Goal: Task Accomplishment & Management: Complete application form

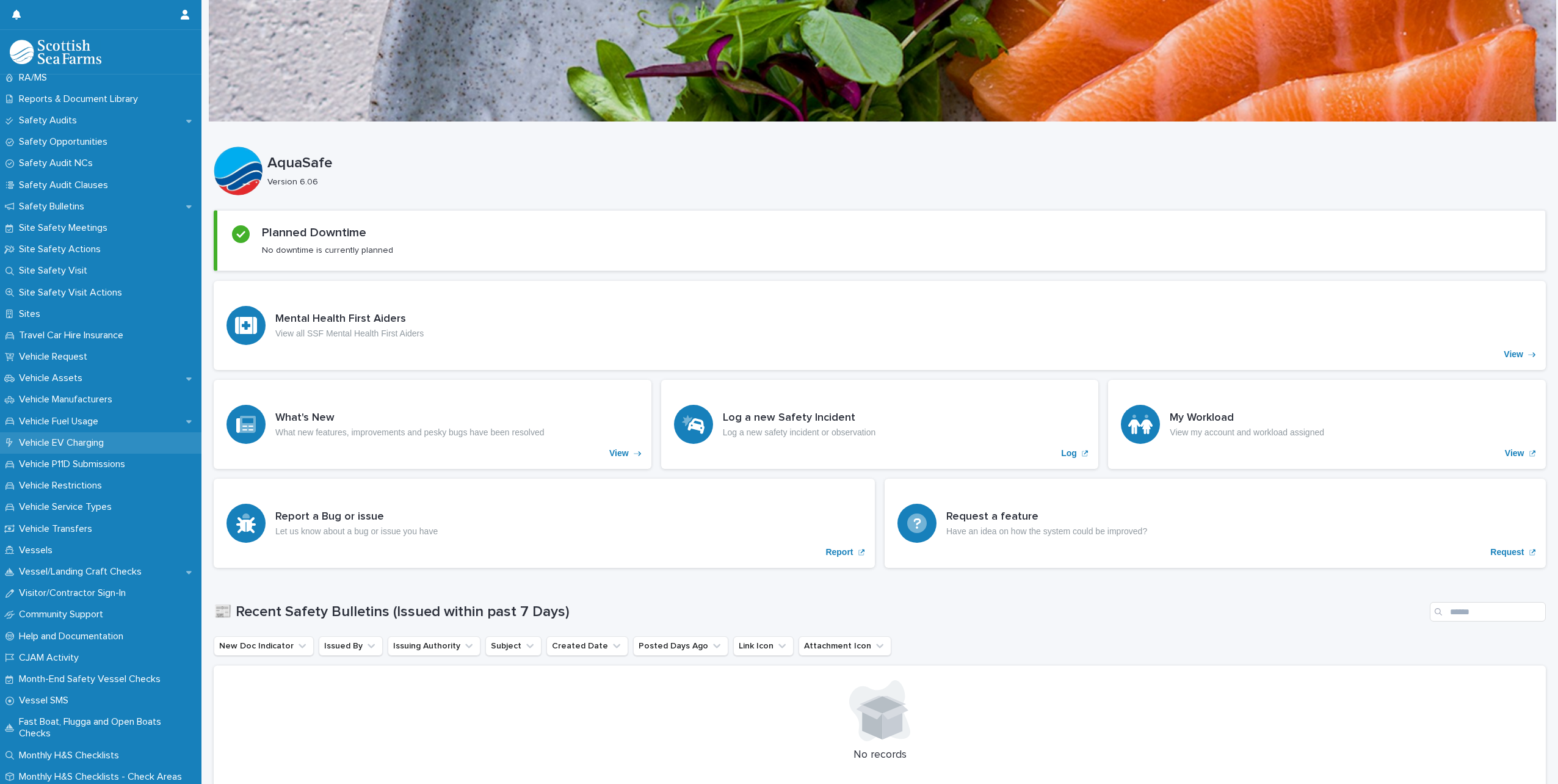
scroll to position [655, 0]
click at [45, 681] on p "Month-End Safety Vessel Checks" at bounding box center [92, 675] width 157 height 12
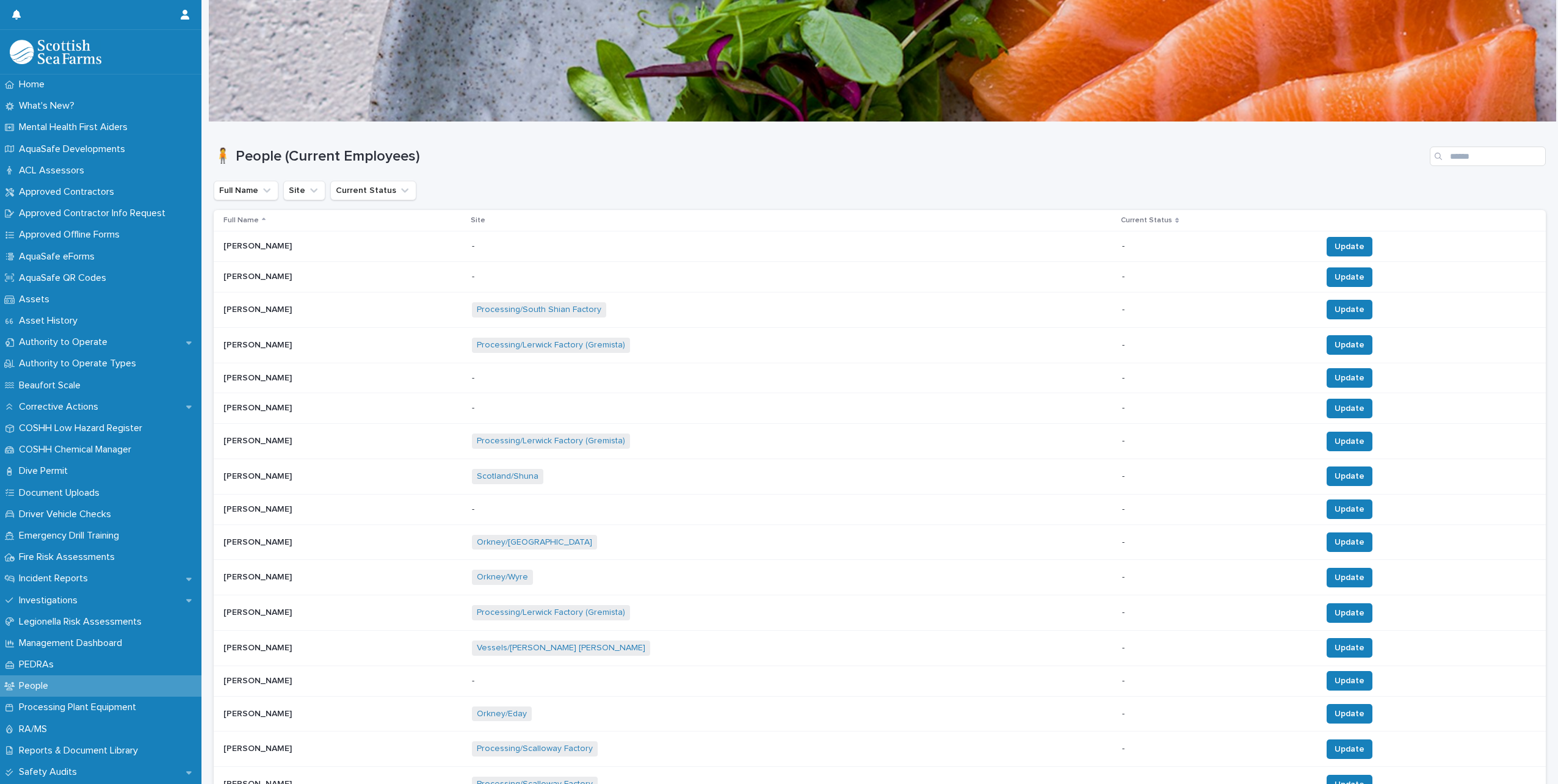
drag, startPoint x: 273, startPoint y: 447, endPoint x: 1528, endPoint y: 98, distance: 1302.6
click at [1528, 98] on div at bounding box center [882, 60] width 1347 height 122
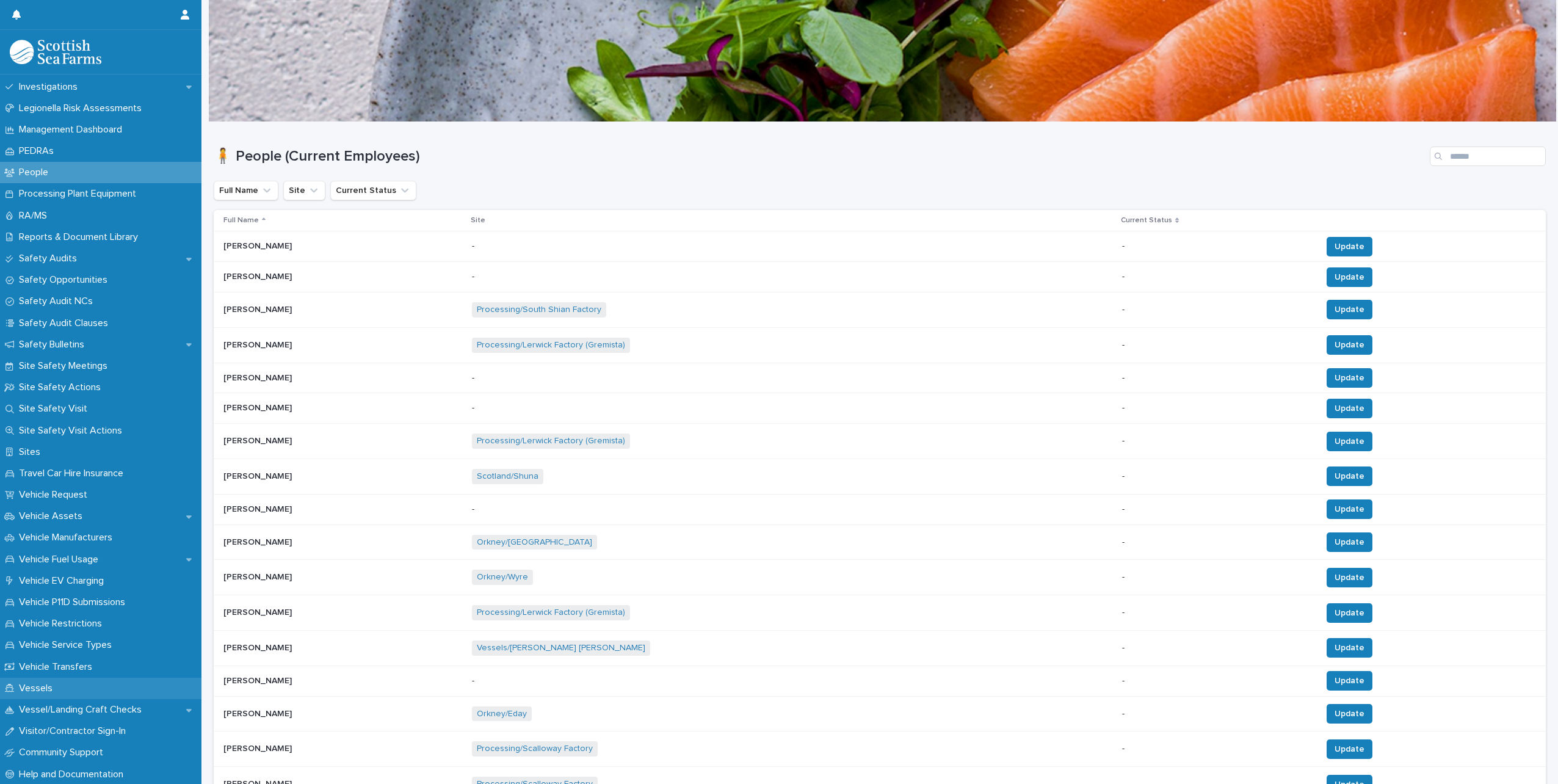
scroll to position [655, 0]
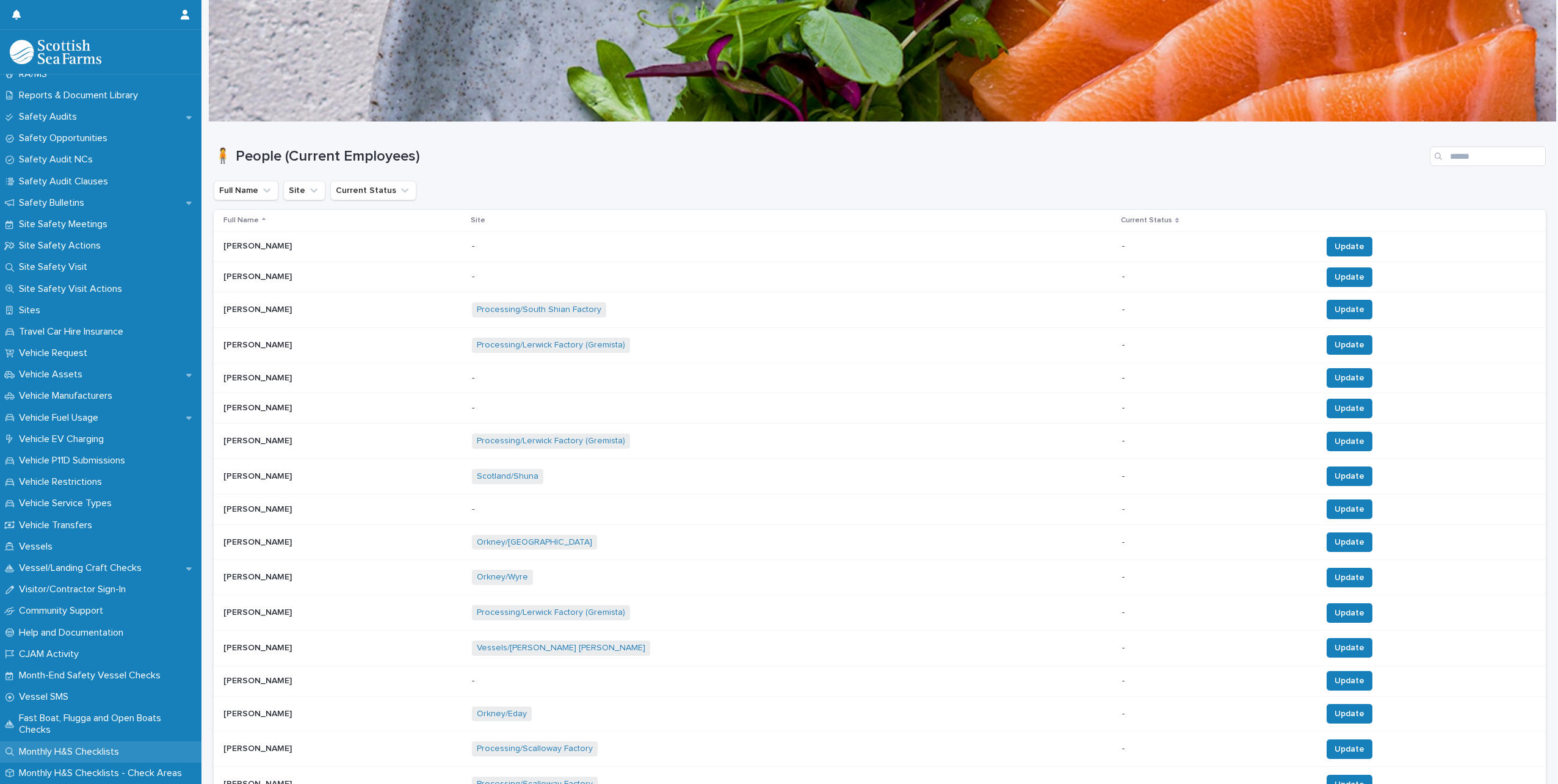
click at [114, 752] on p "Monthly H&S Checklists" at bounding box center [71, 752] width 114 height 12
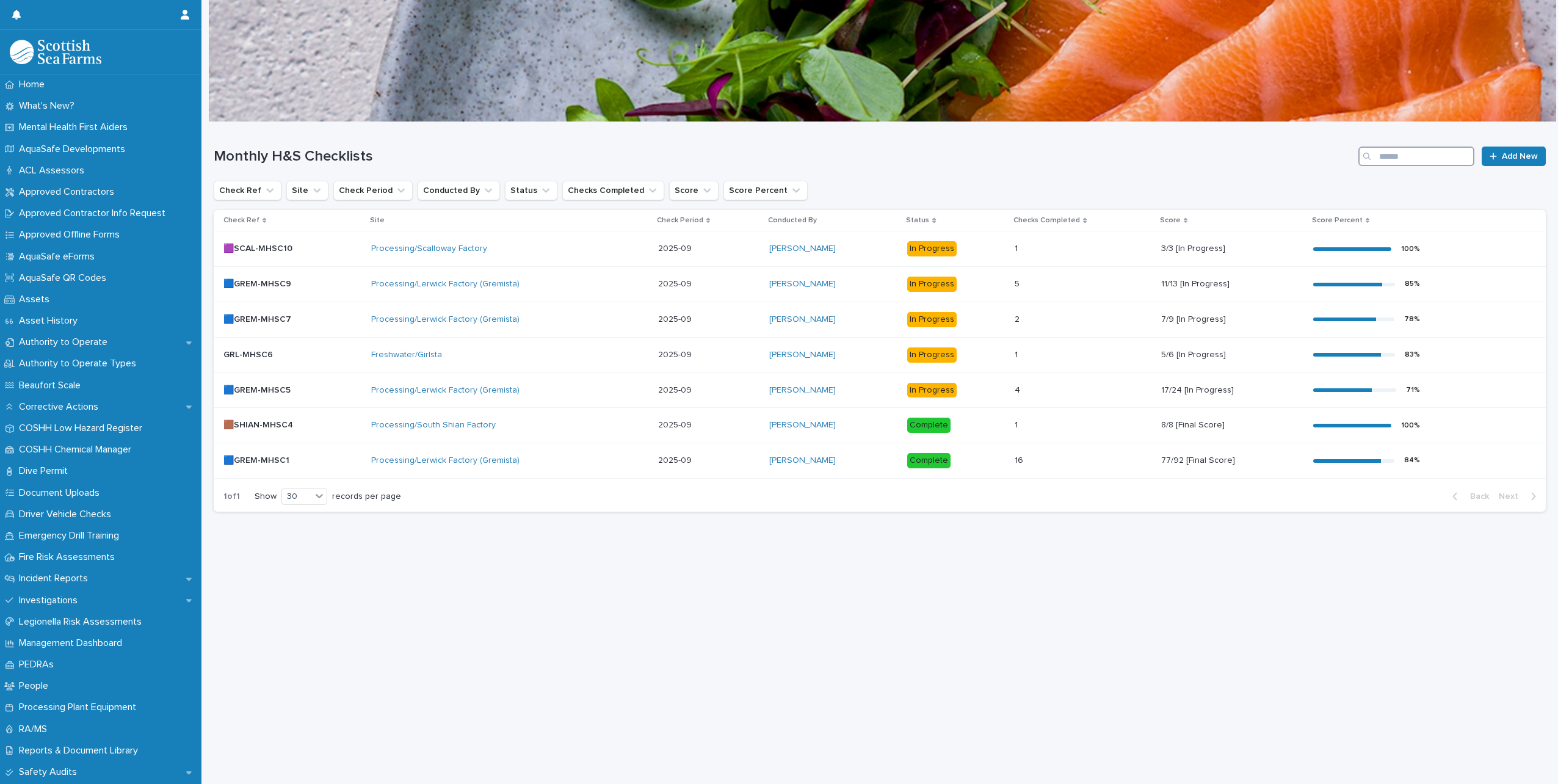
click at [1441, 157] on input "Search" at bounding box center [1416, 156] width 116 height 19
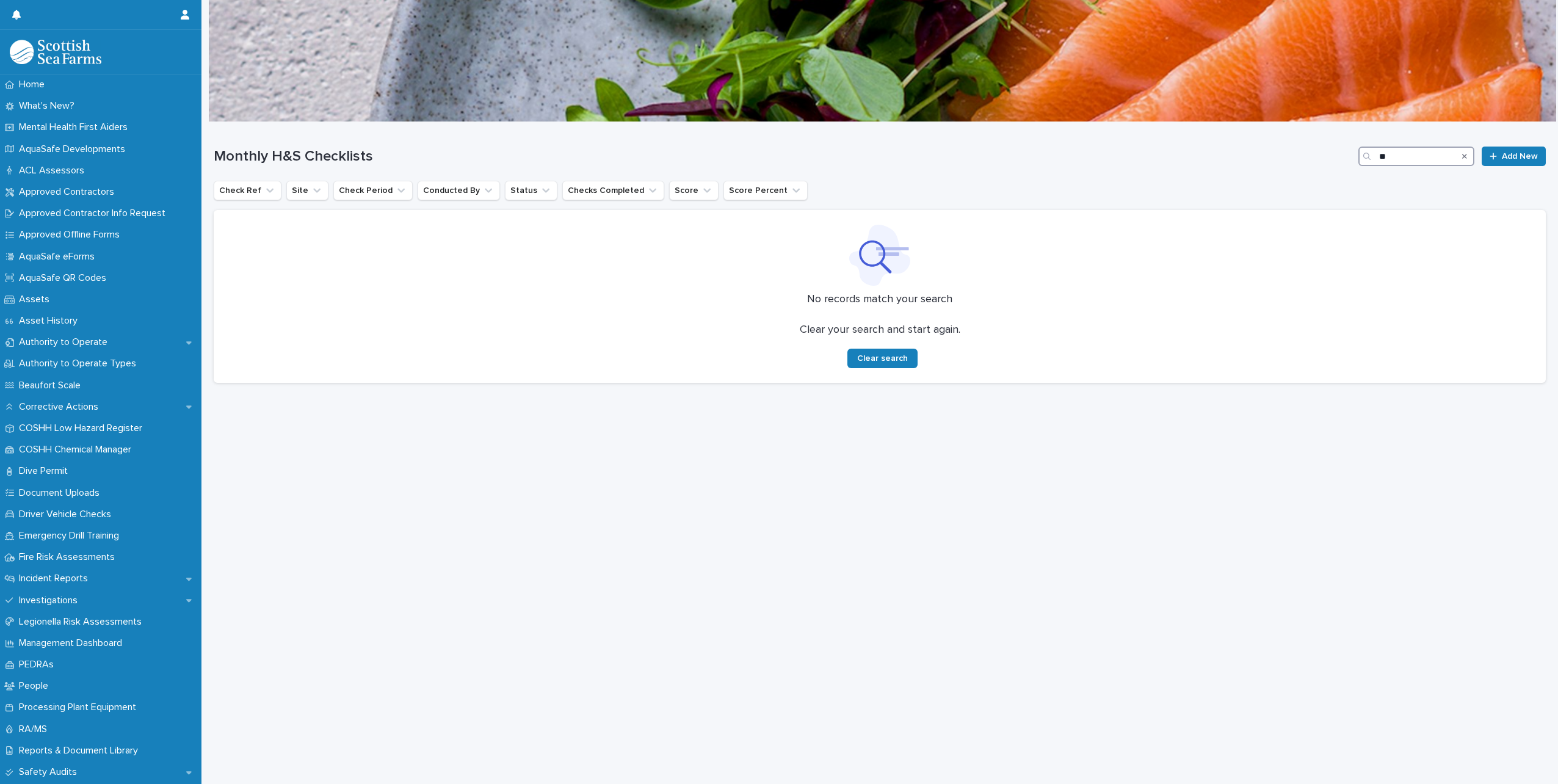
type input "*"
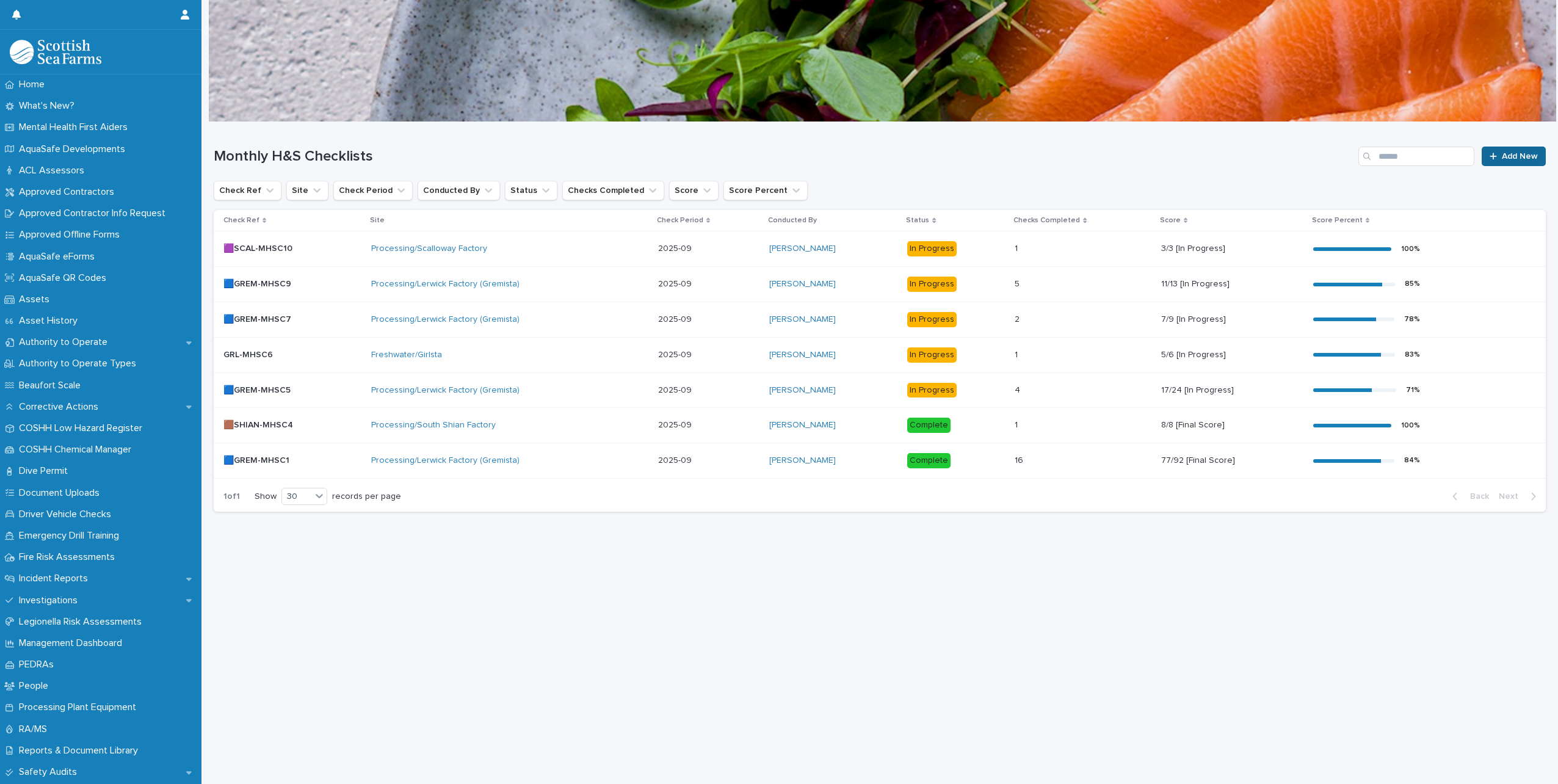
click at [1510, 164] on link "Add New" at bounding box center [1514, 156] width 64 height 19
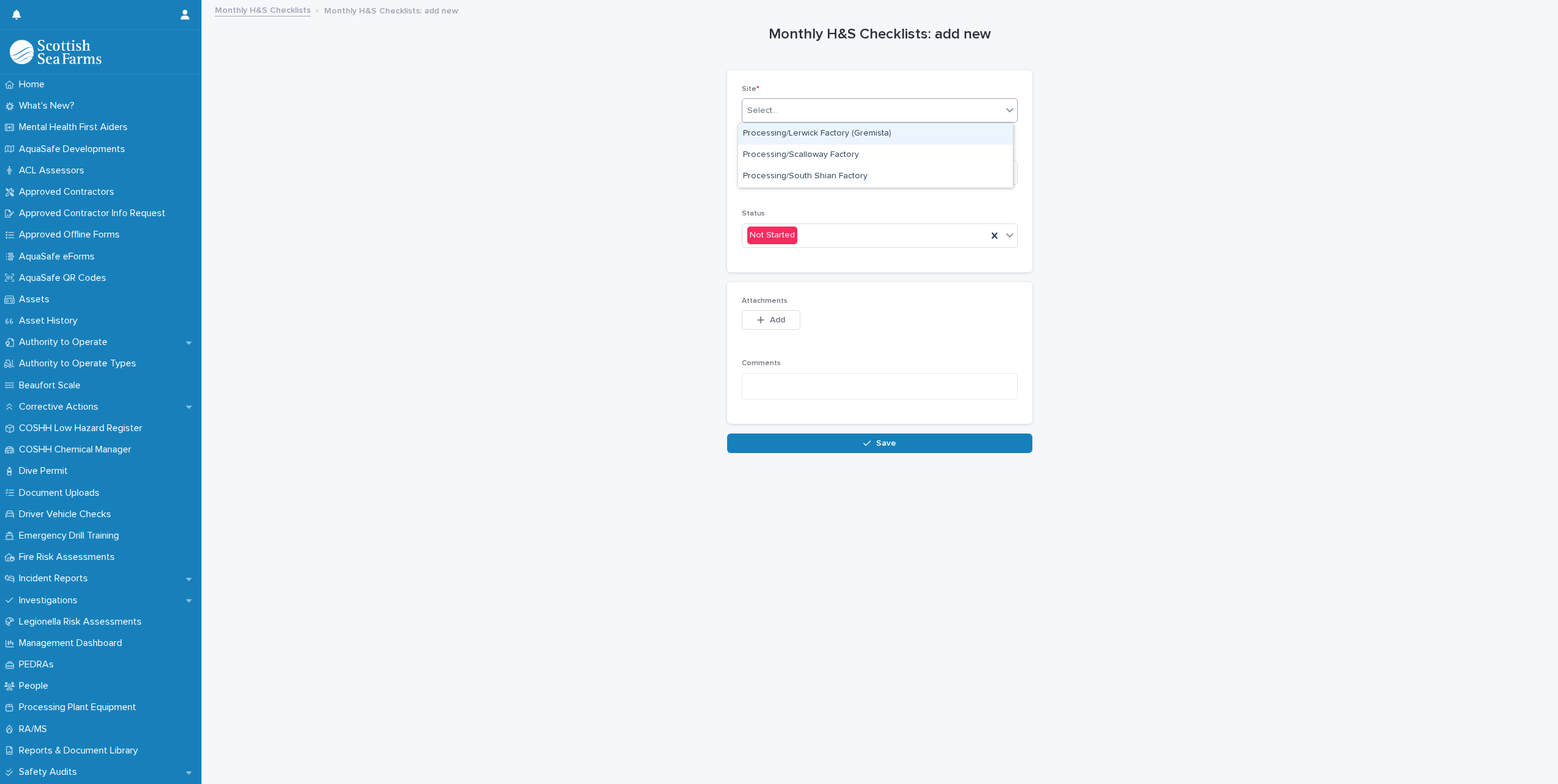
click at [820, 103] on div "Select..." at bounding box center [872, 111] width 259 height 20
type input "*"
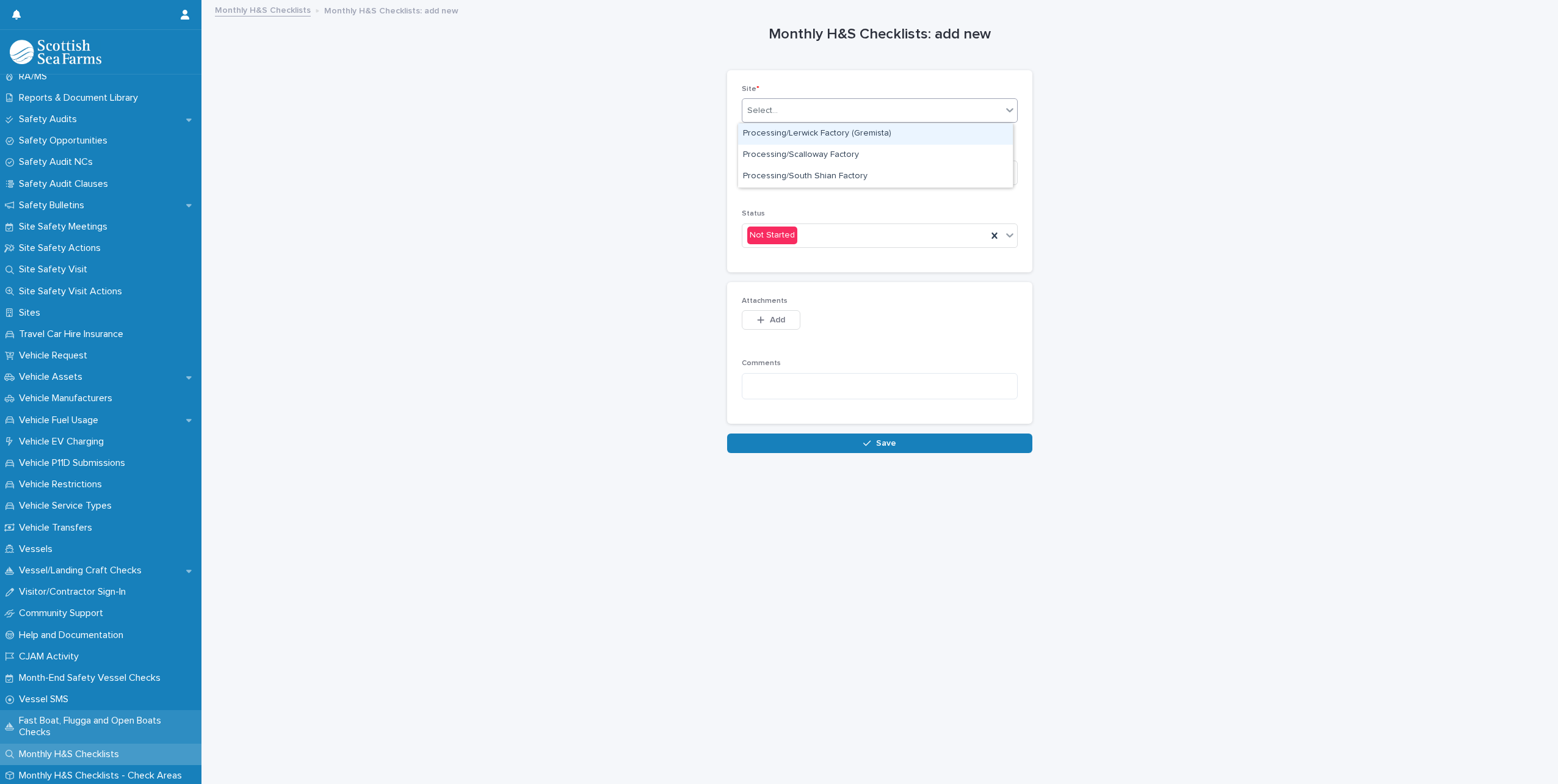
scroll to position [655, 0]
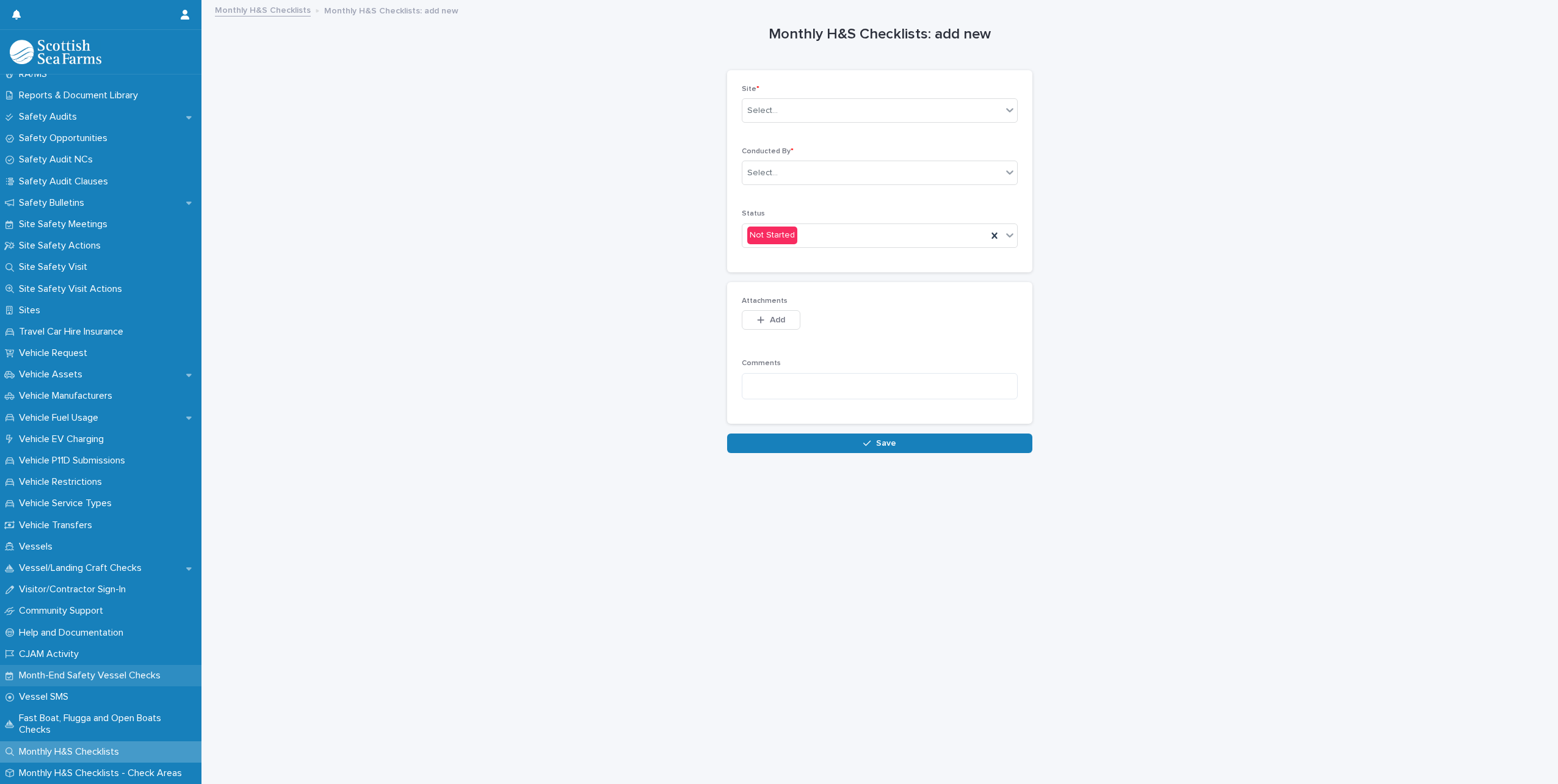
click at [60, 675] on p "Month-End Safety Vessel Checks" at bounding box center [92, 675] width 157 height 12
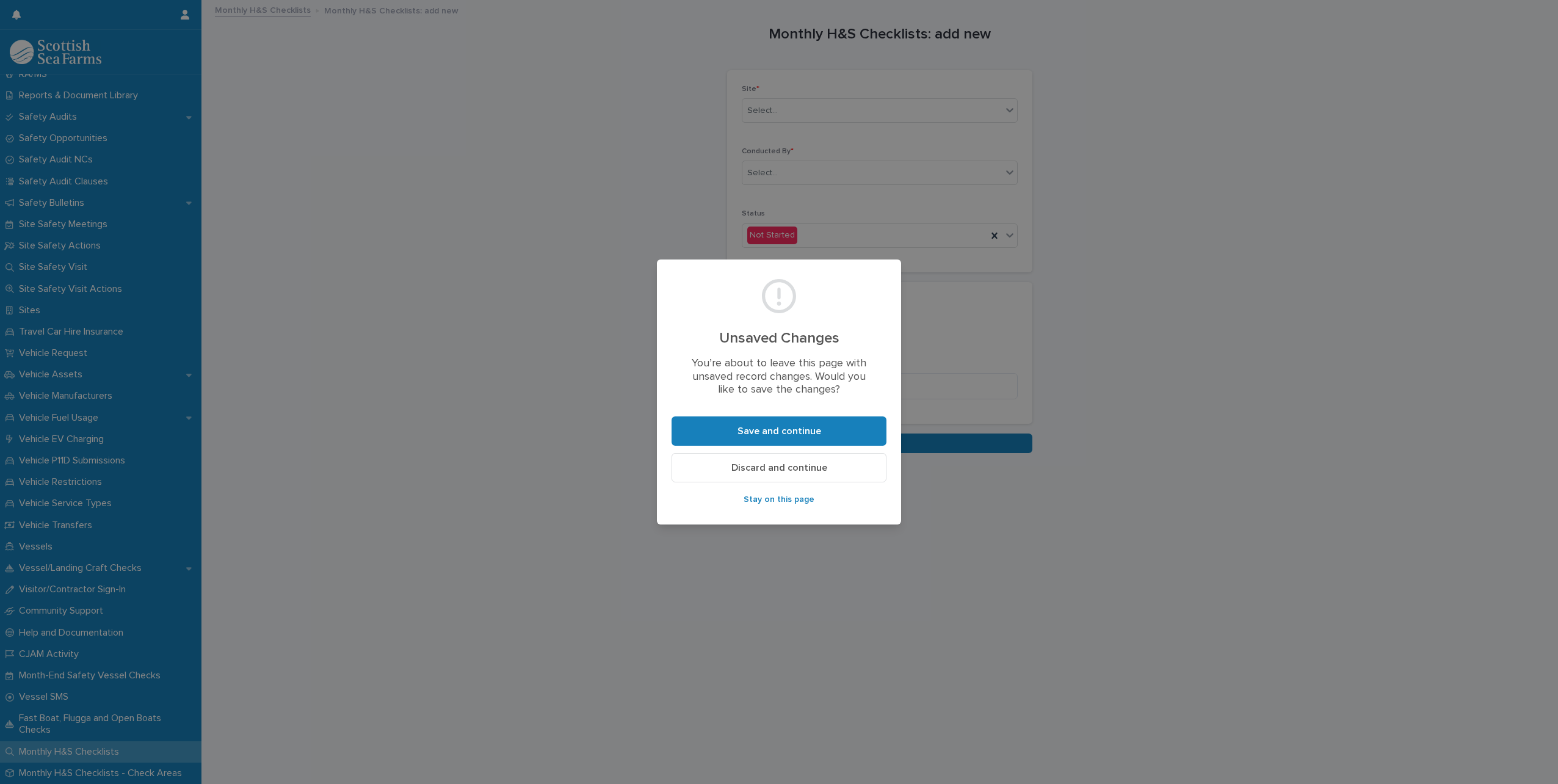
click at [807, 468] on span "Discard and continue" at bounding box center [779, 467] width 96 height 10
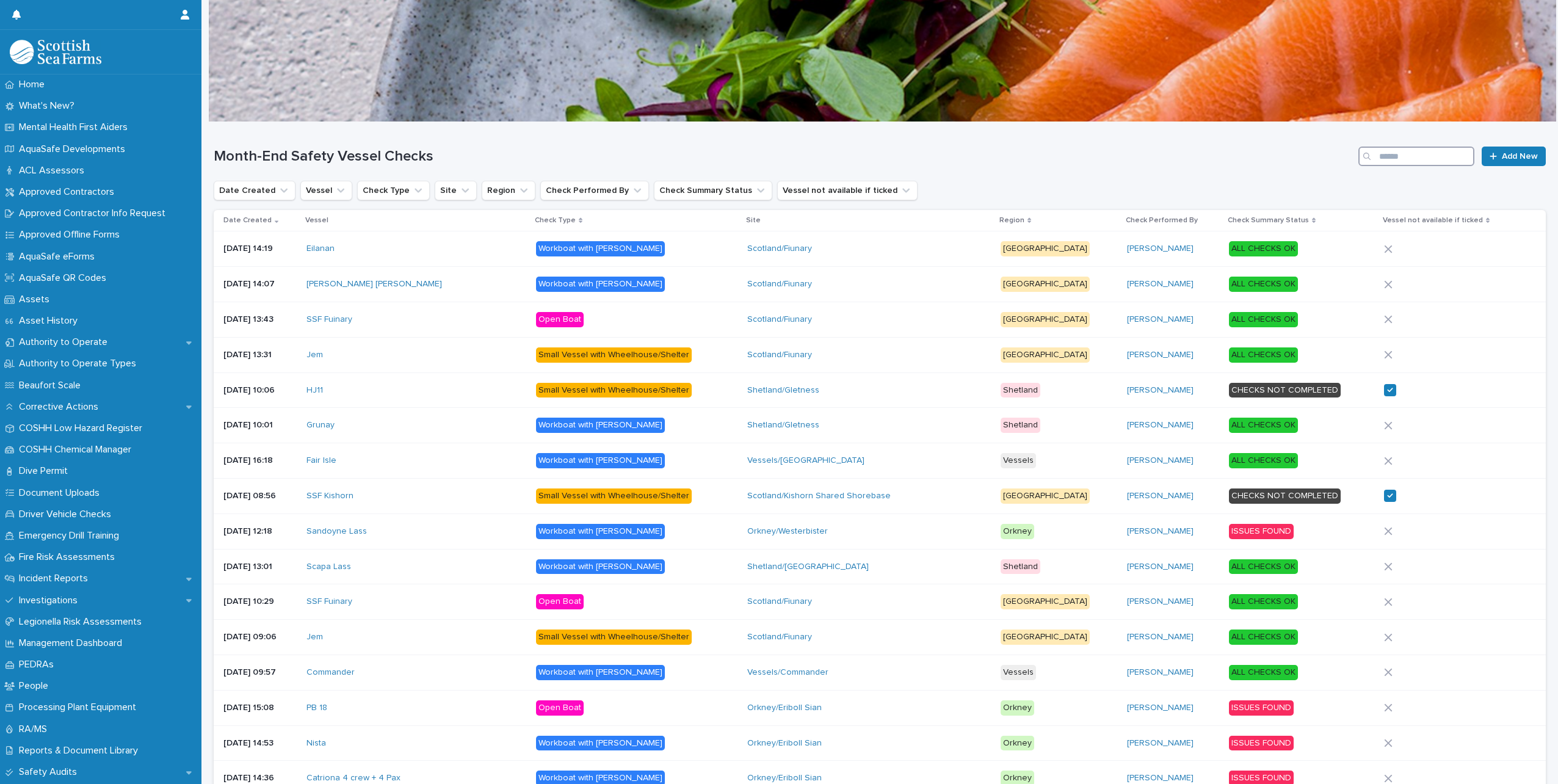
click at [1409, 155] on input "Search" at bounding box center [1416, 156] width 116 height 19
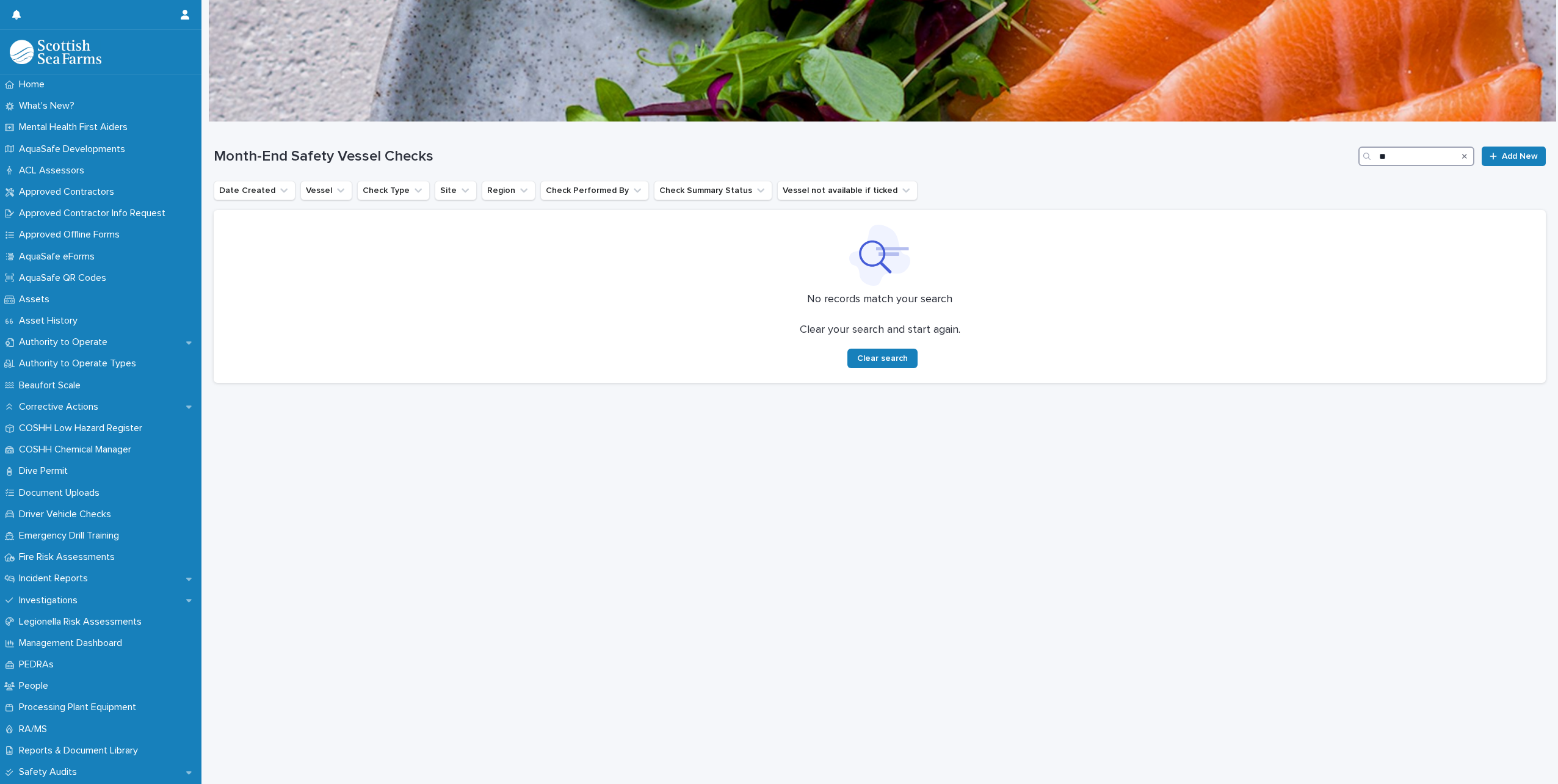
type input "*"
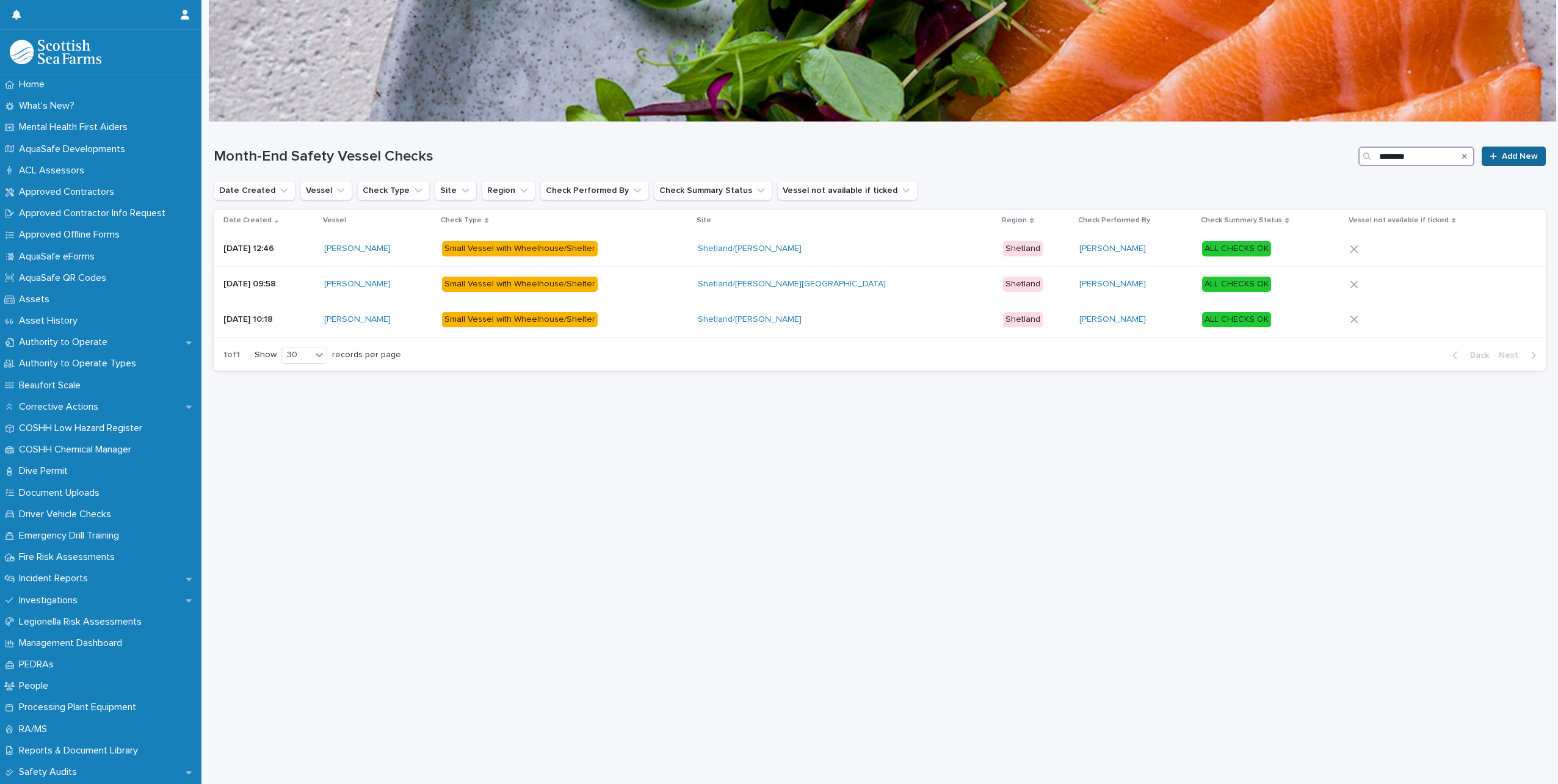
type input "********"
click at [1491, 157] on div at bounding box center [1495, 156] width 12 height 8
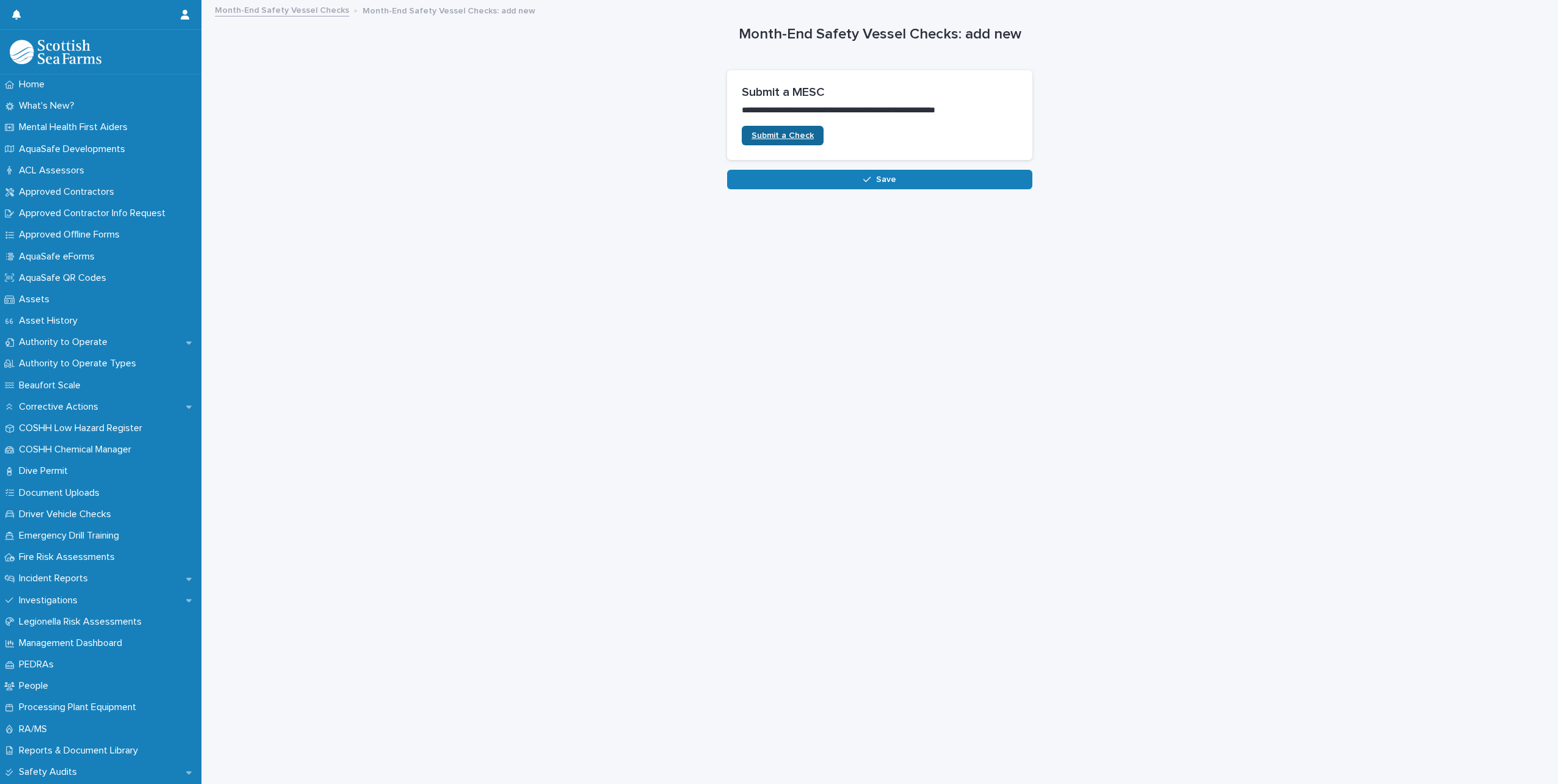
click at [763, 134] on span "Submit a Check" at bounding box center [783, 135] width 62 height 8
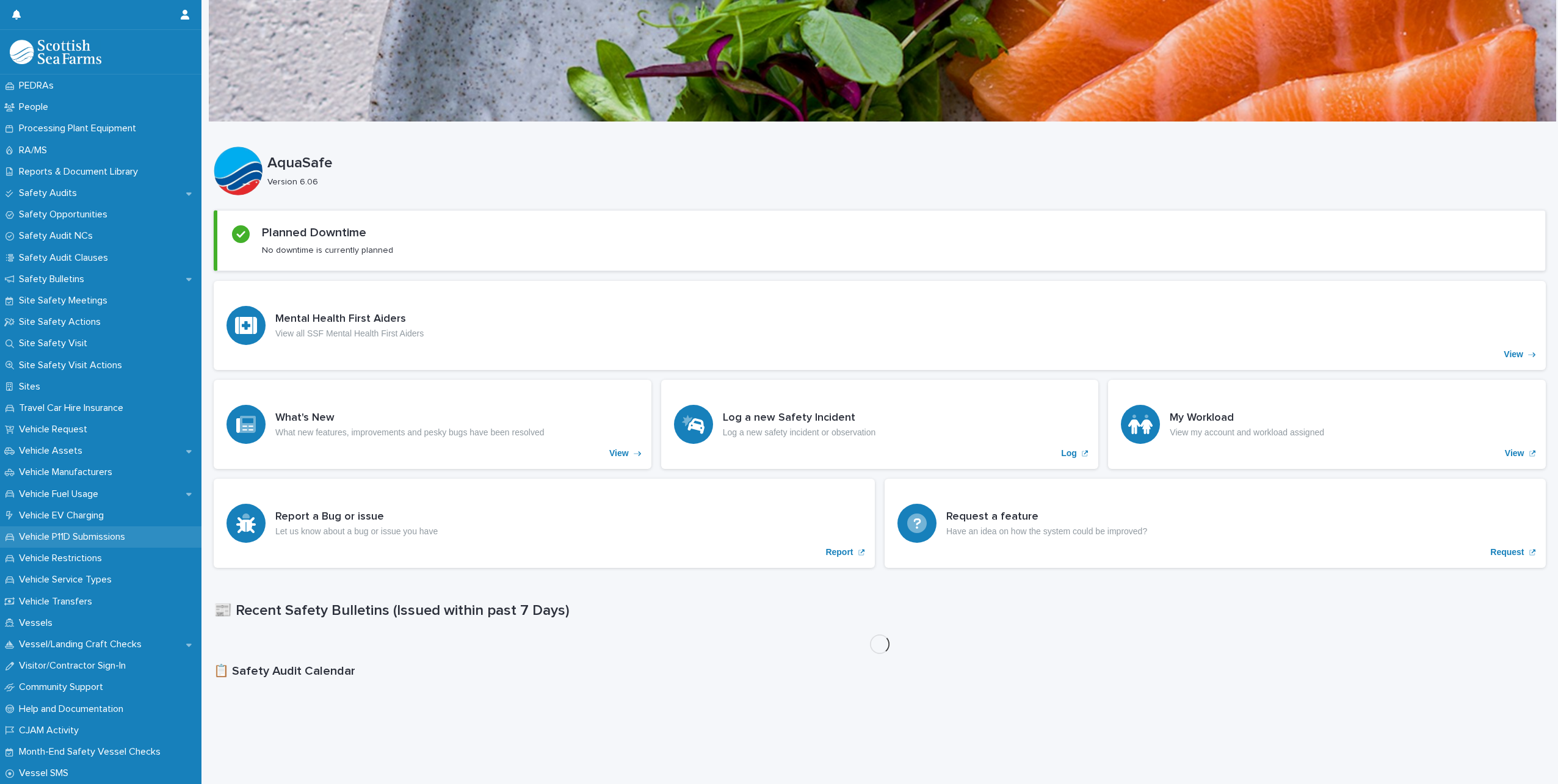
scroll to position [655, 0]
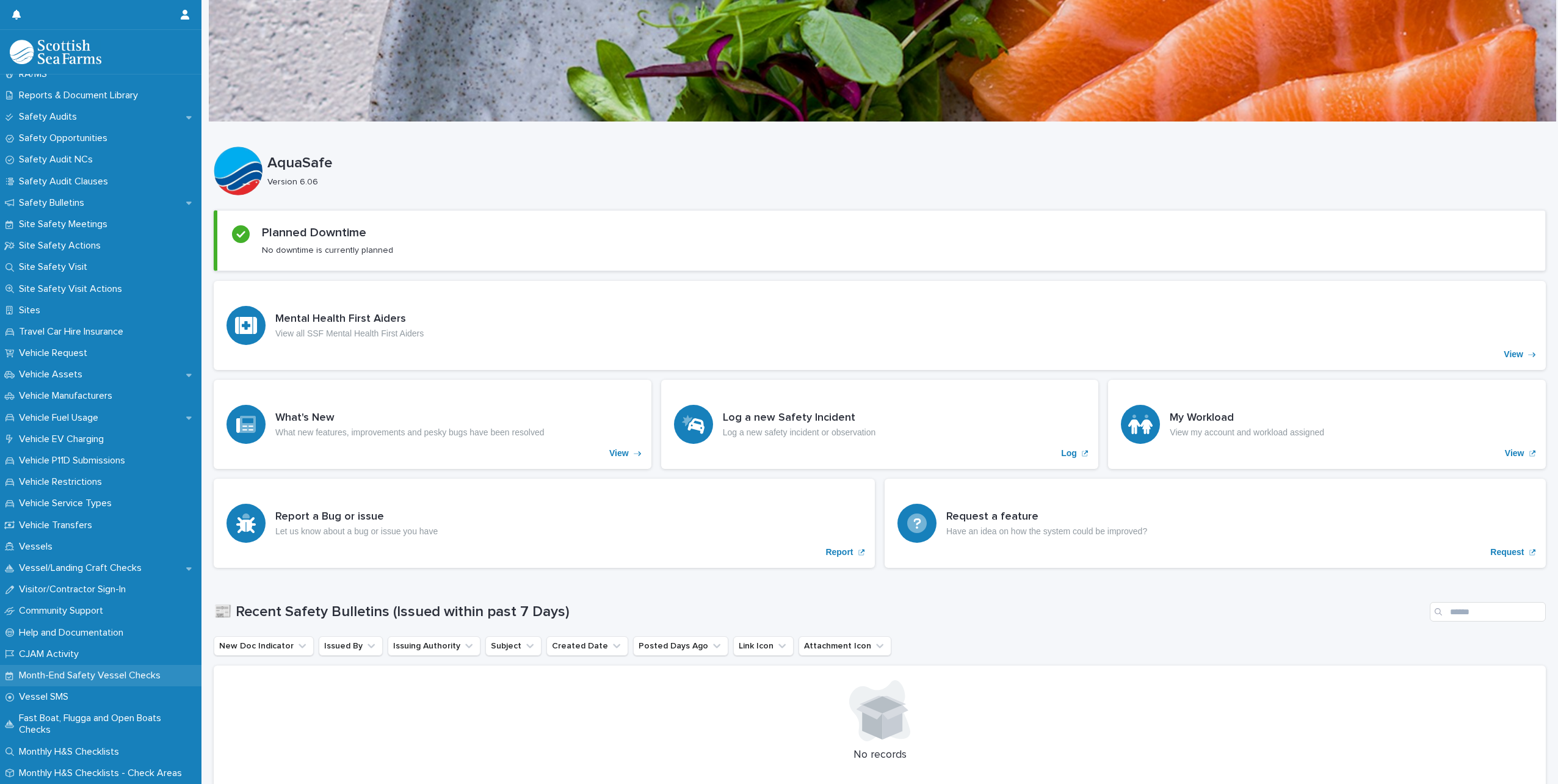
click at [55, 675] on p "Month-End Safety Vessel Checks" at bounding box center [92, 675] width 157 height 12
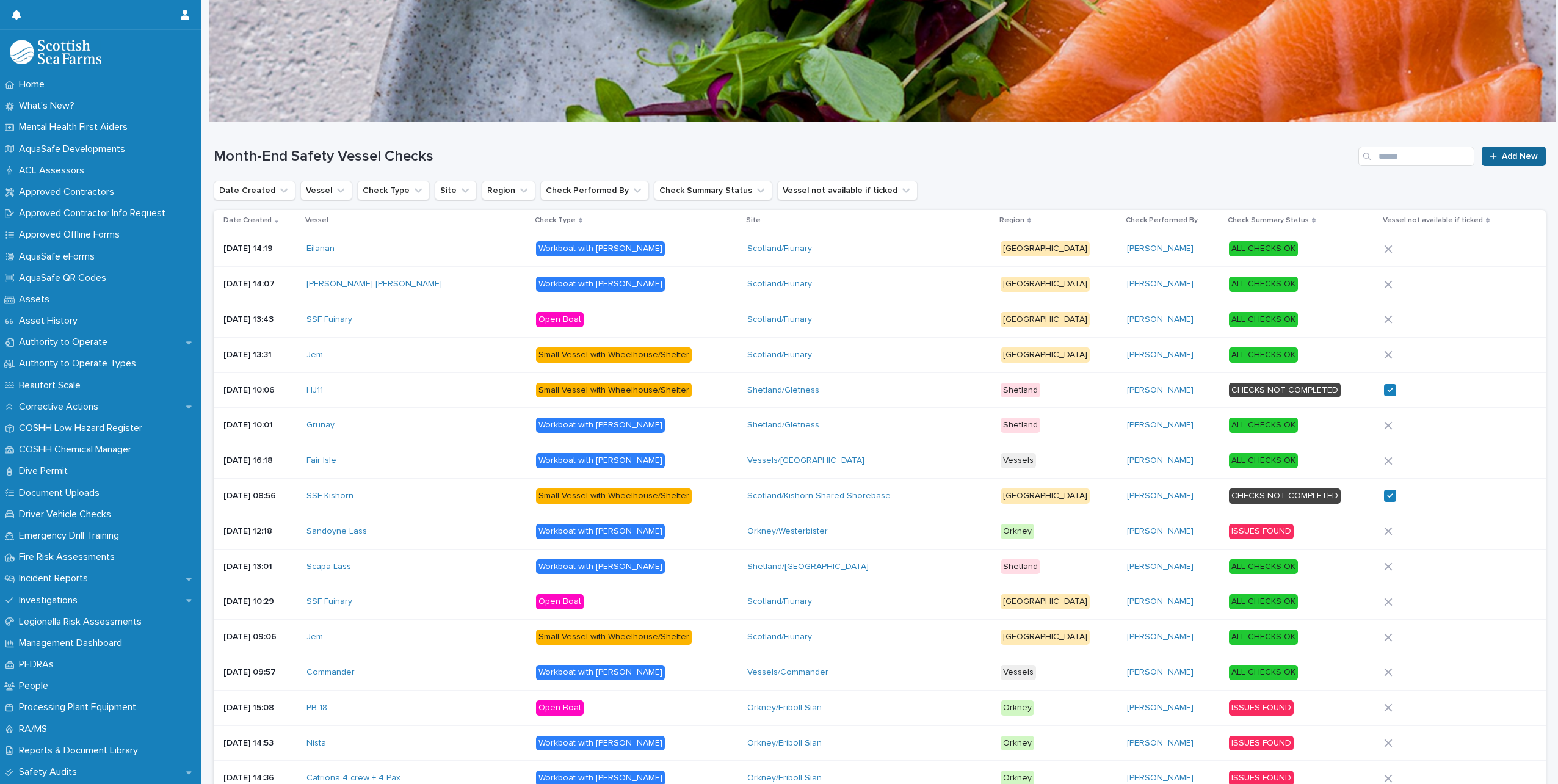
click at [1490, 160] on link "Add New" at bounding box center [1514, 156] width 64 height 19
click at [1394, 161] on input "Search" at bounding box center [1416, 156] width 116 height 19
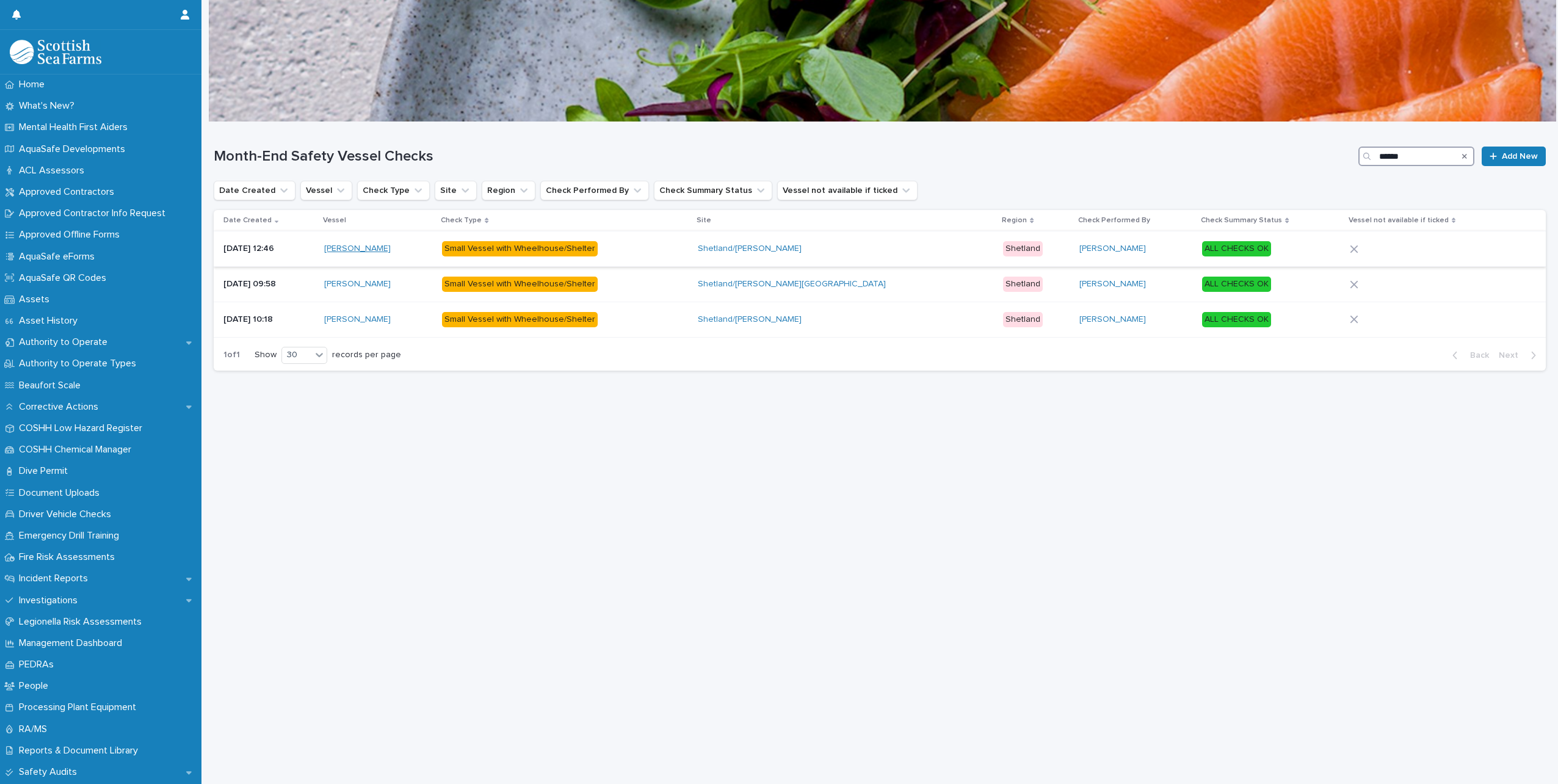
type input "******"
click at [386, 250] on link "[PERSON_NAME]" at bounding box center [357, 248] width 67 height 10
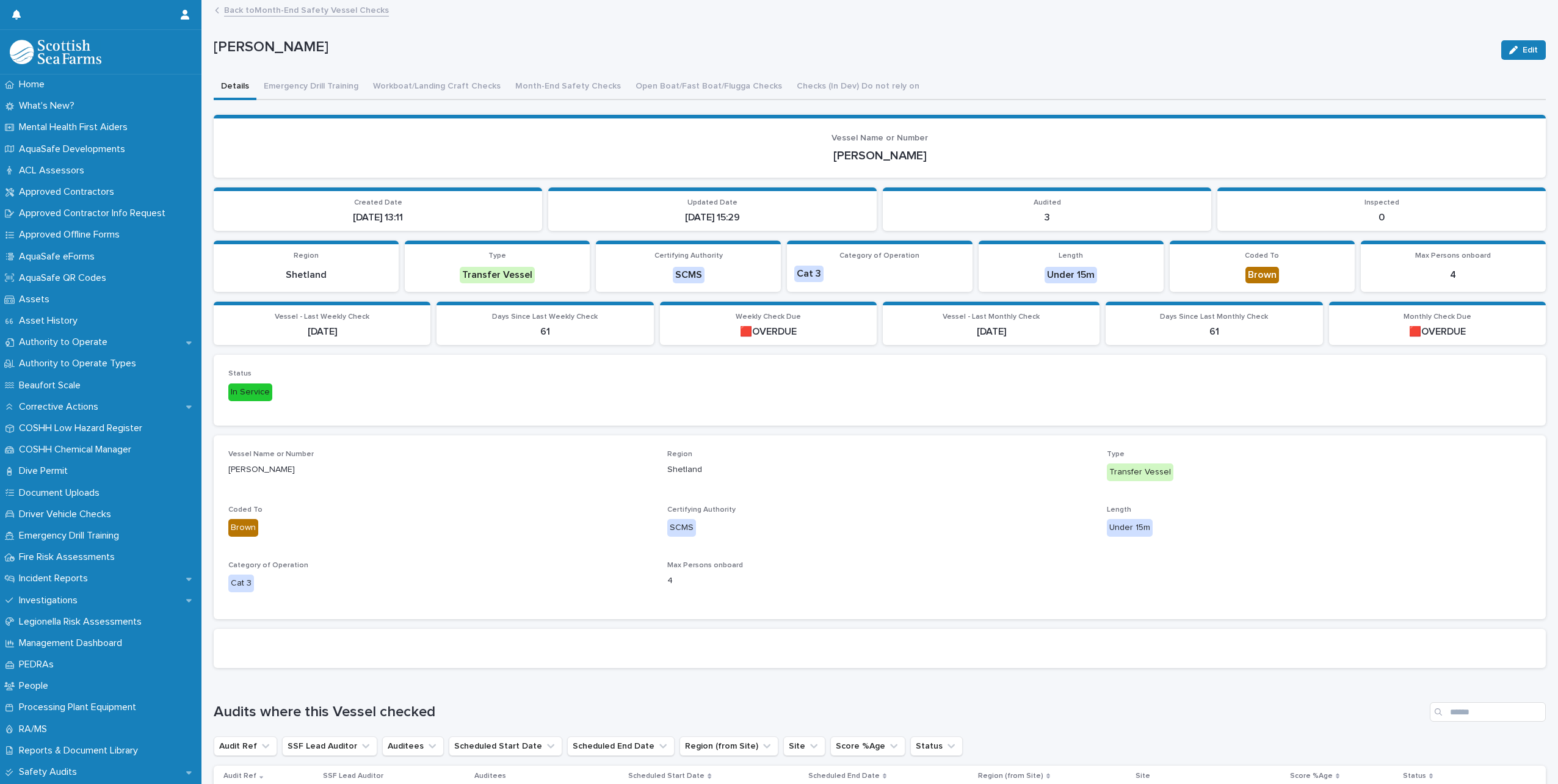
click at [878, 156] on p "[PERSON_NAME]" at bounding box center [879, 156] width 1302 height 15
click at [878, 155] on p "[PERSON_NAME]" at bounding box center [879, 156] width 1302 height 15
drag, startPoint x: 878, startPoint y: 155, endPoint x: 844, endPoint y: 128, distance: 43.4
click at [844, 128] on section "Vessel Name or Number Lauren Maree" at bounding box center [879, 146] width 1332 height 63
click at [1039, 212] on p "3" at bounding box center [1047, 217] width 314 height 12
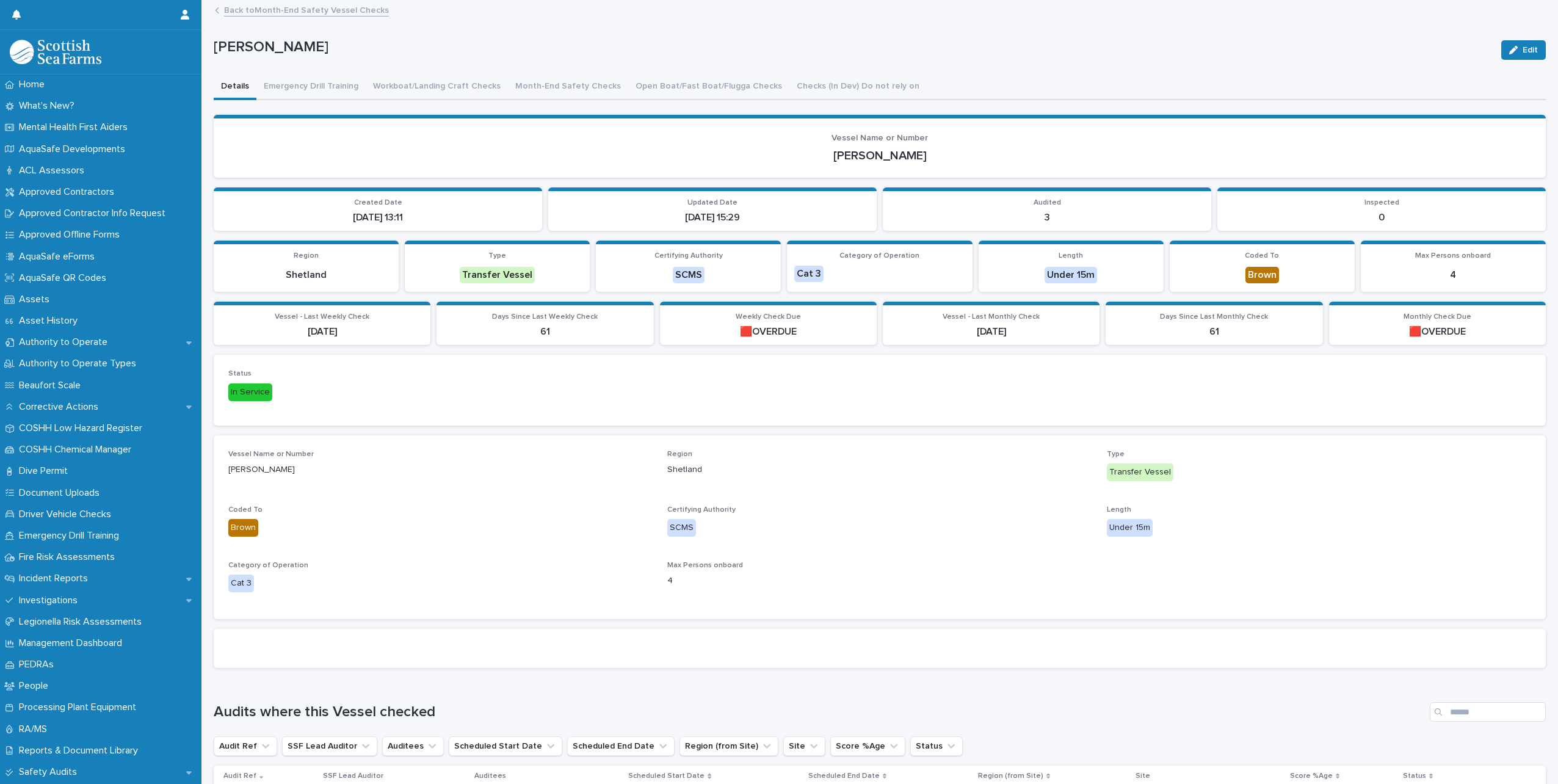
click at [818, 279] on div "Cat 3" at bounding box center [809, 274] width 29 height 16
click at [1431, 334] on p "🟥OVERDUE" at bounding box center [1437, 332] width 202 height 12
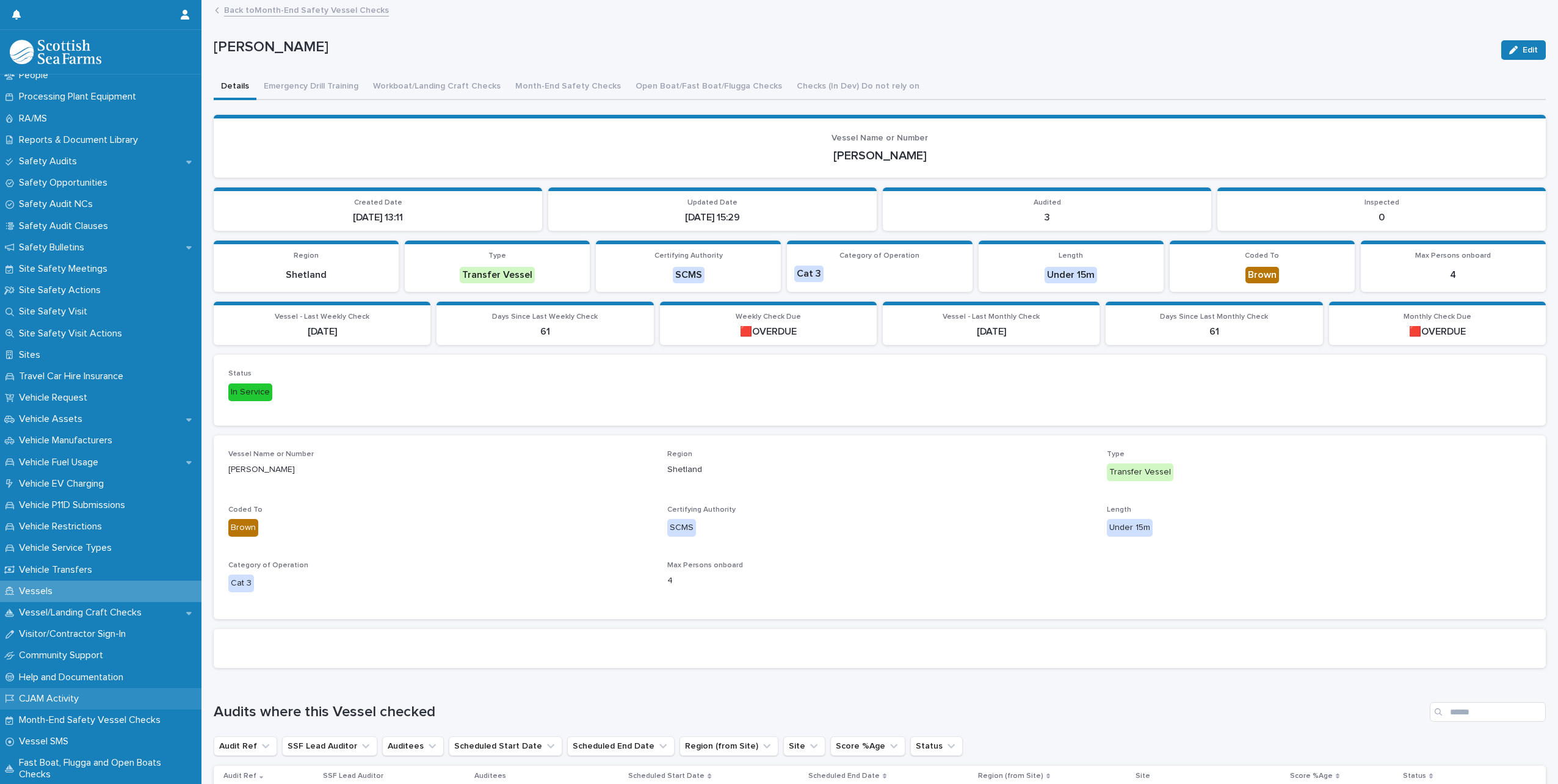
scroll to position [655, 0]
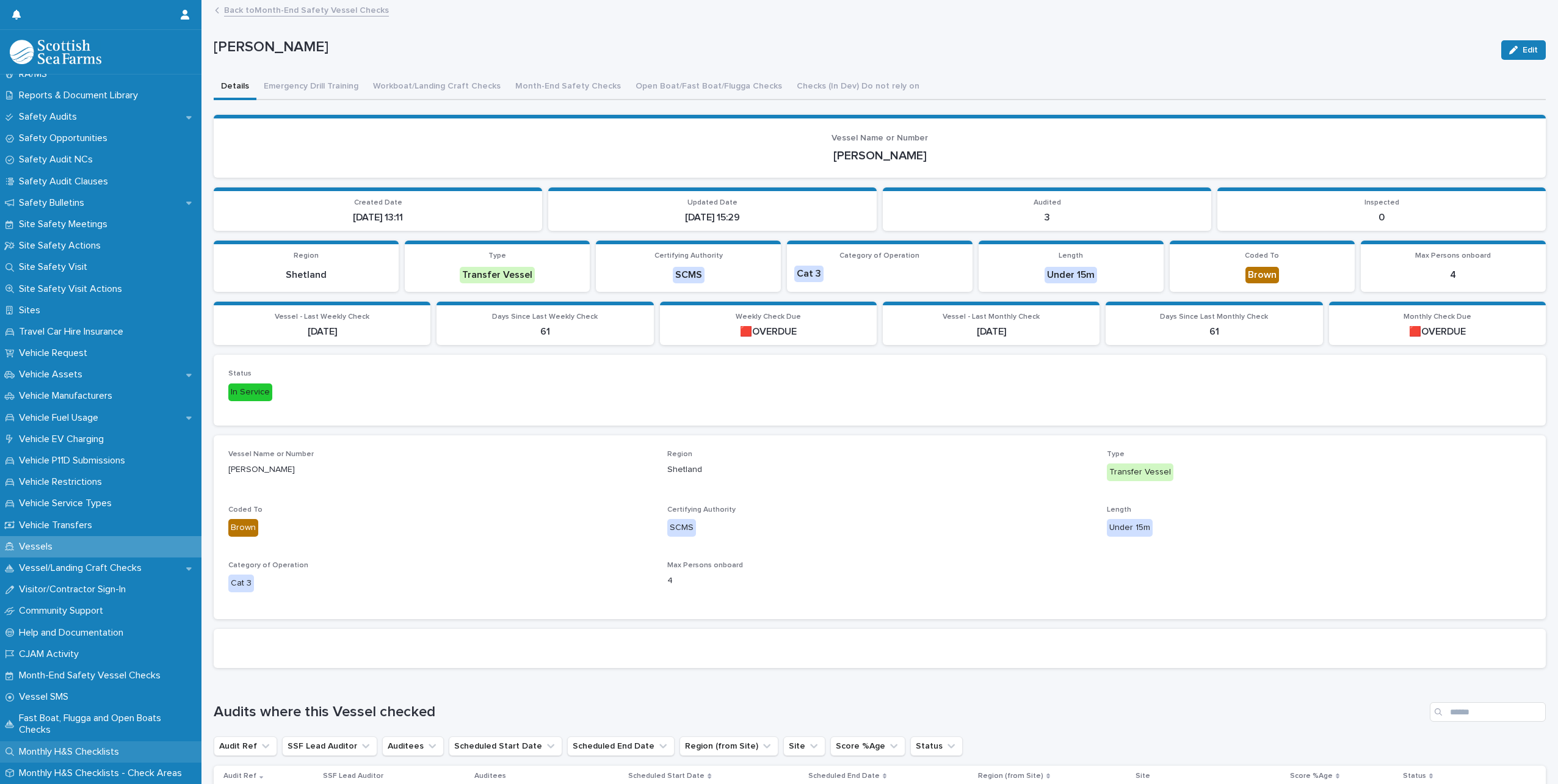
click at [111, 754] on p "Monthly H&S Checklists" at bounding box center [71, 752] width 114 height 12
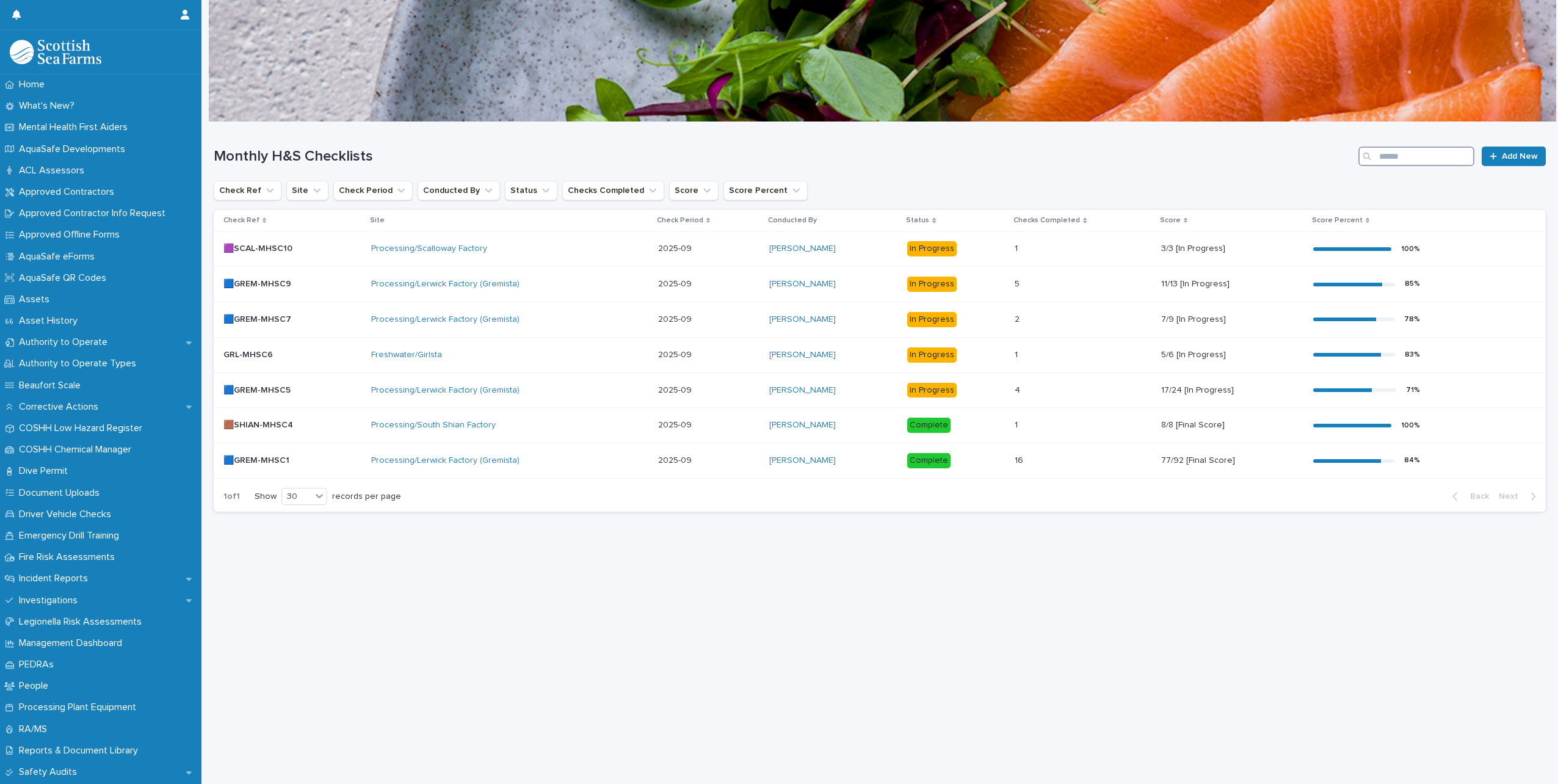
click at [1390, 155] on input "Search" at bounding box center [1416, 156] width 116 height 19
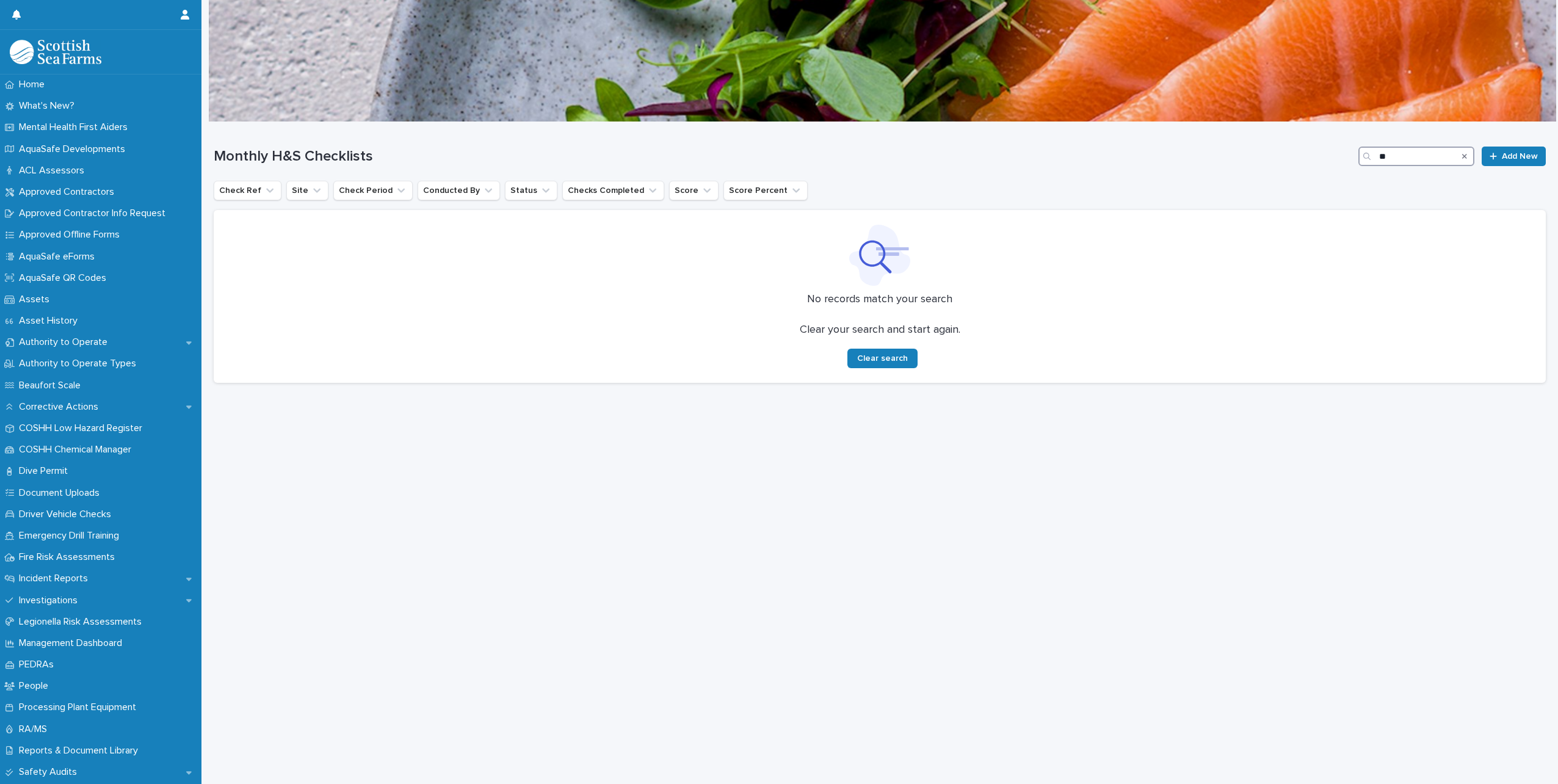
type input "*"
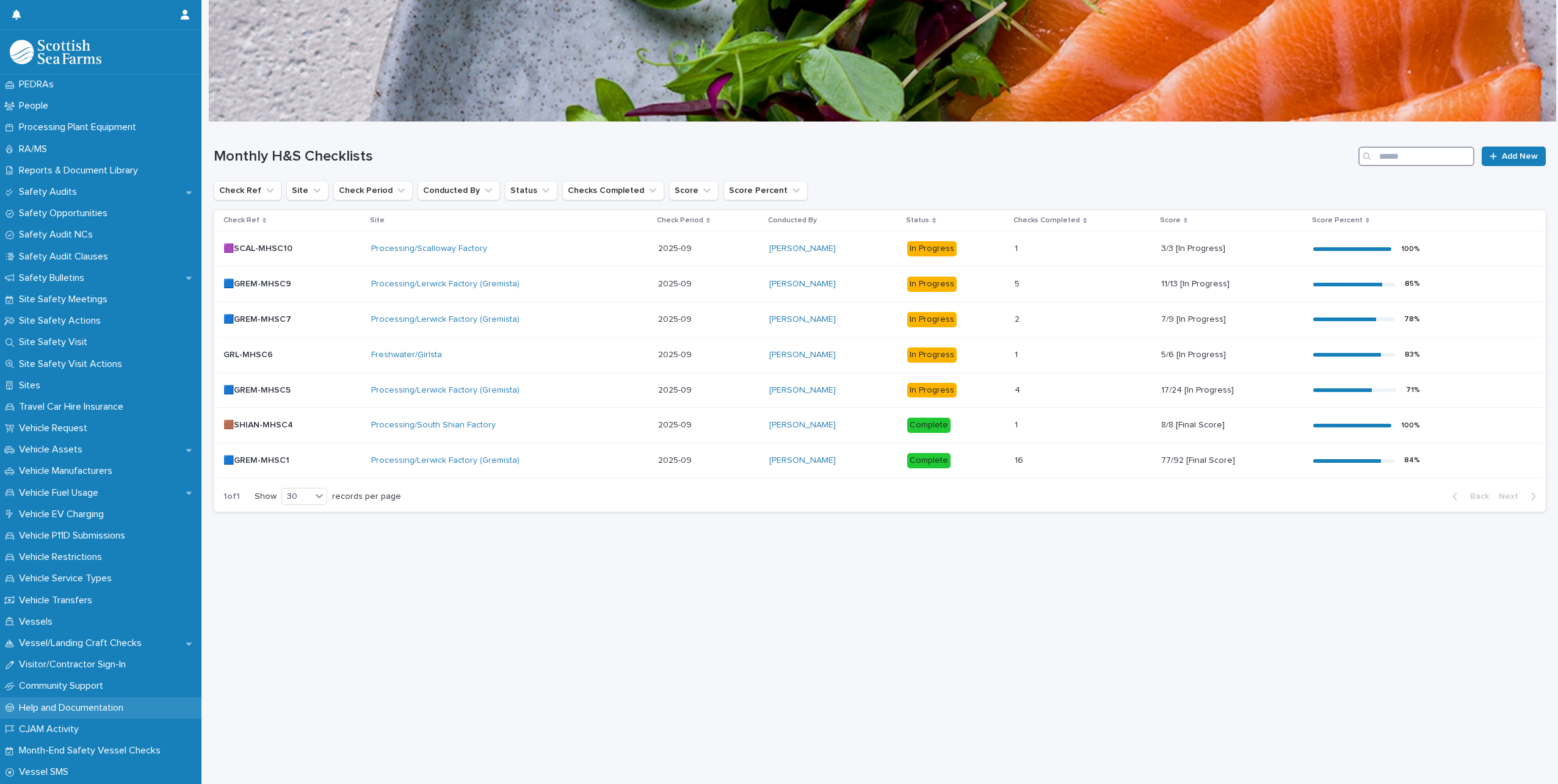
scroll to position [655, 0]
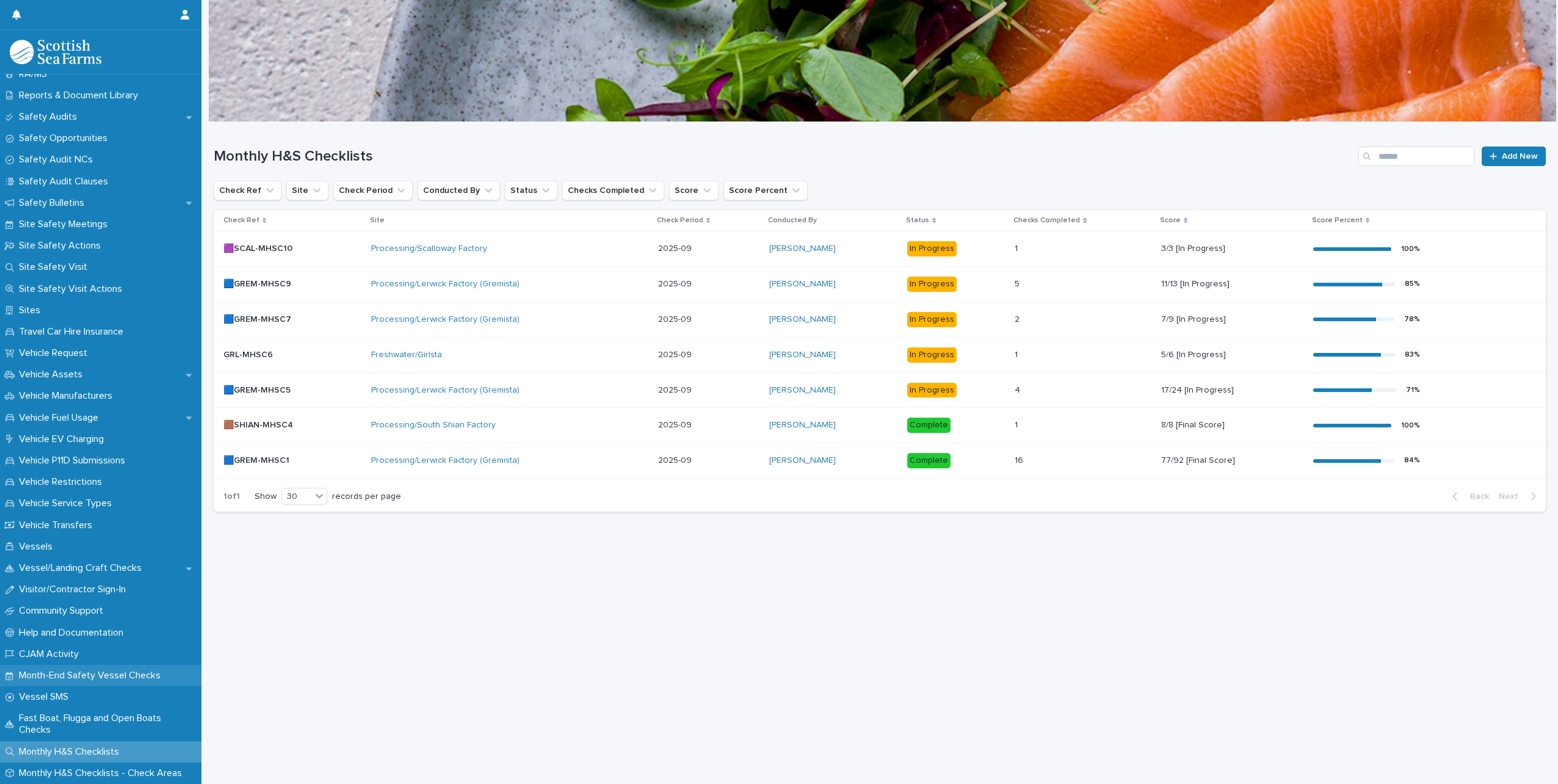
click at [113, 677] on p "Month-End Safety Vessel Checks" at bounding box center [92, 675] width 157 height 12
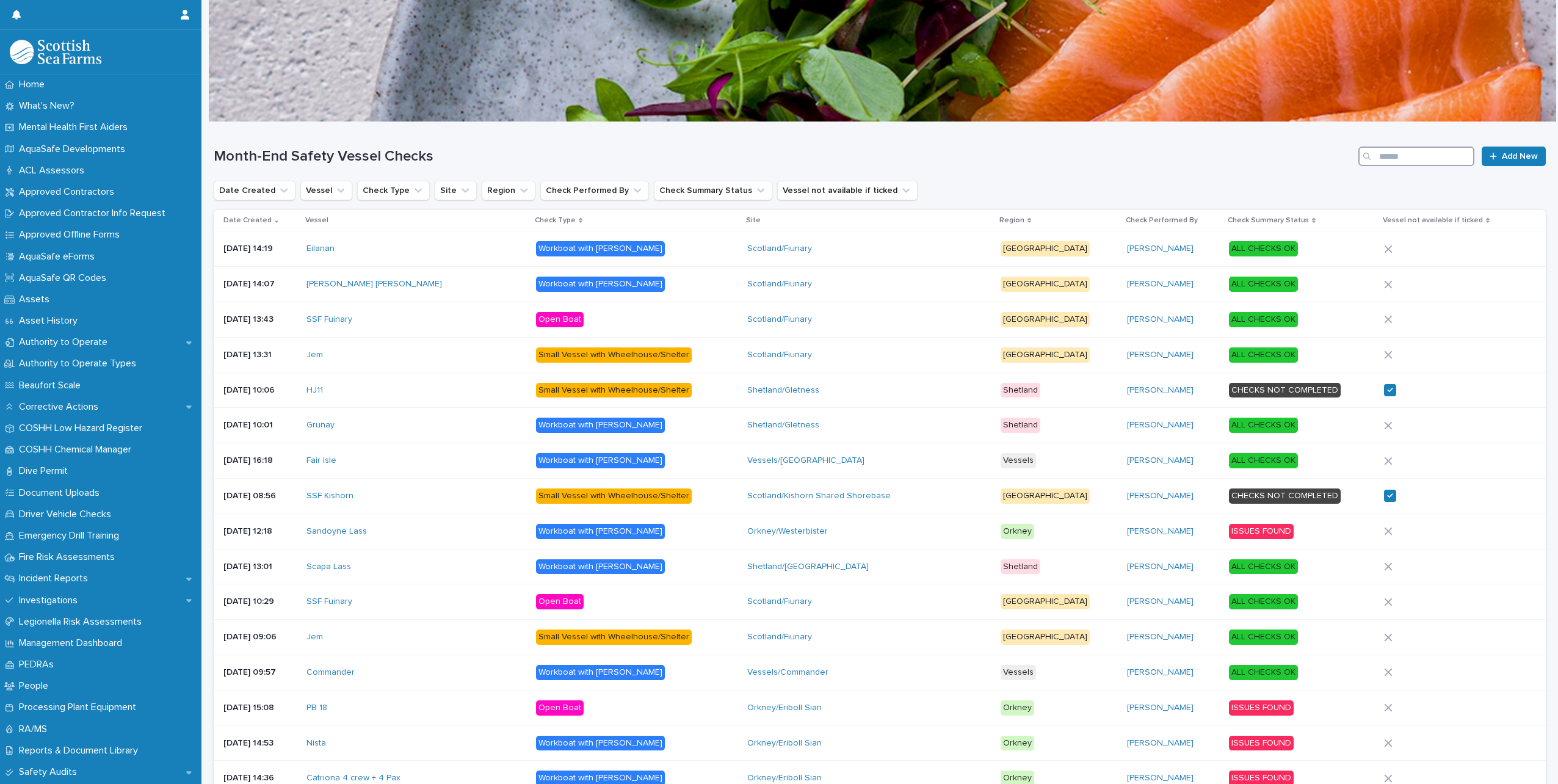
click at [1437, 159] on input "Search" at bounding box center [1416, 156] width 116 height 19
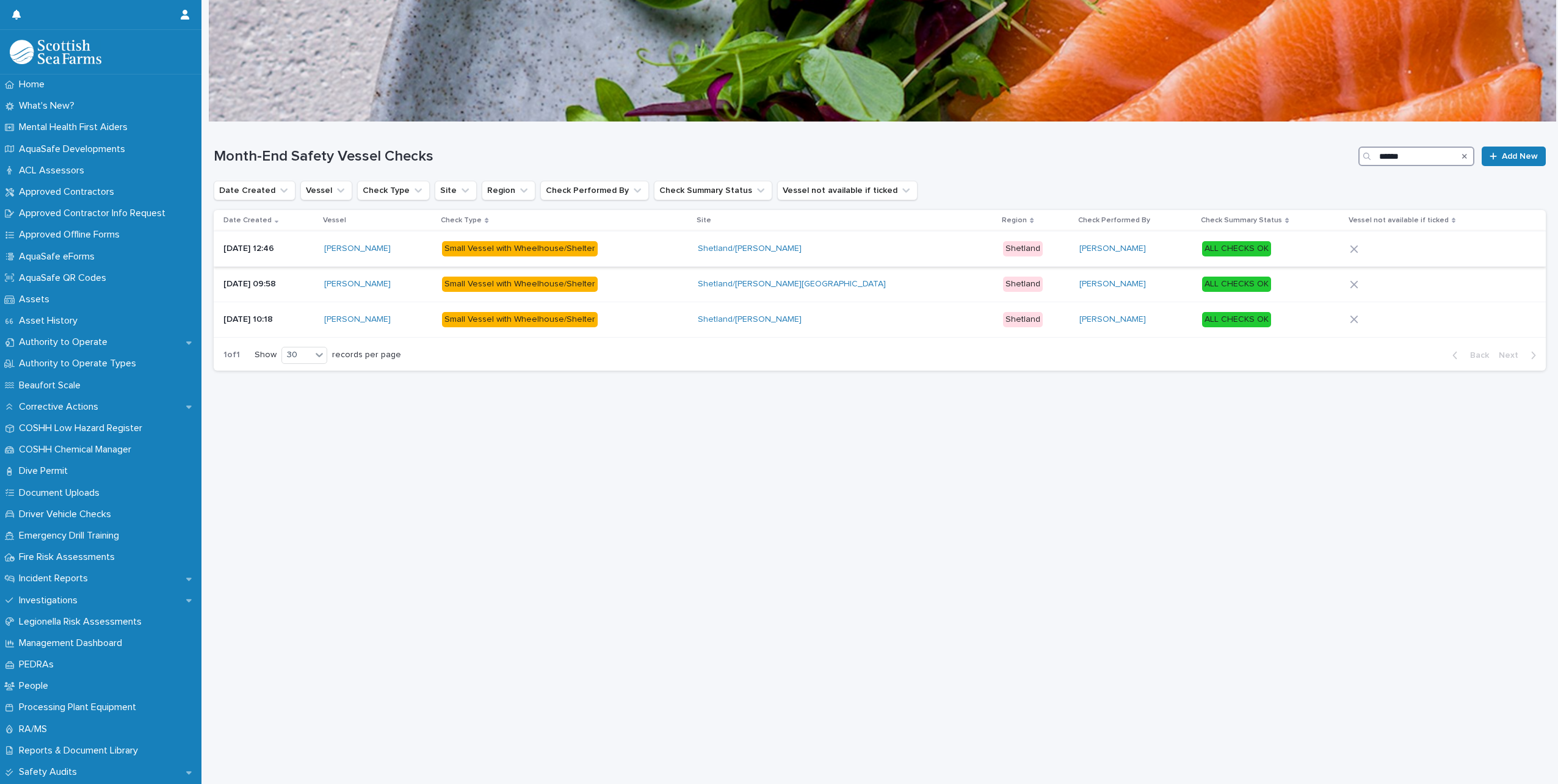
type input "******"
click at [597, 246] on div "Small Vessel with Wheelhouse/Shelter" at bounding box center [520, 248] width 156 height 16
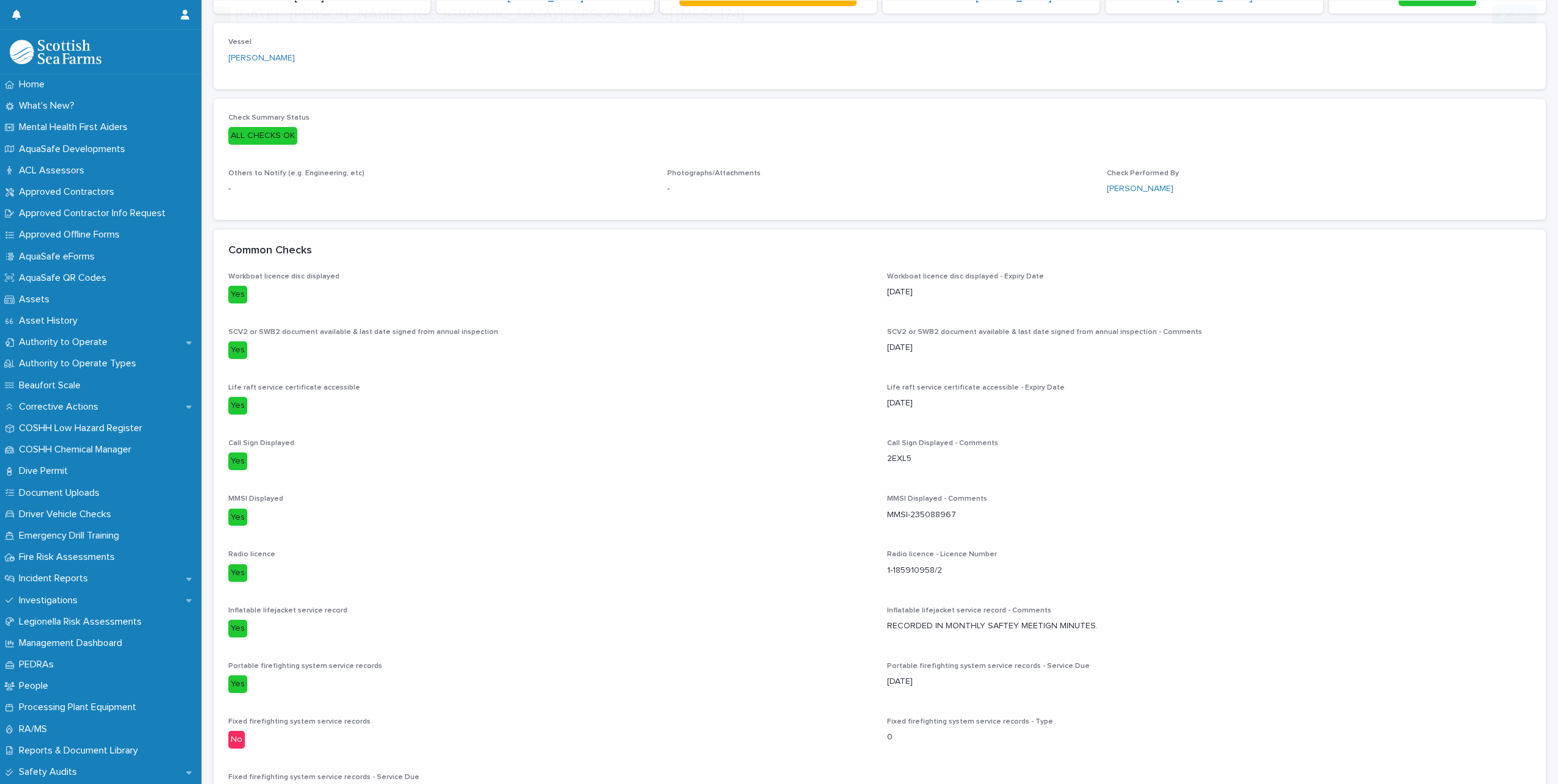
scroll to position [183, 0]
